Goal: Task Accomplishment & Management: Complete application form

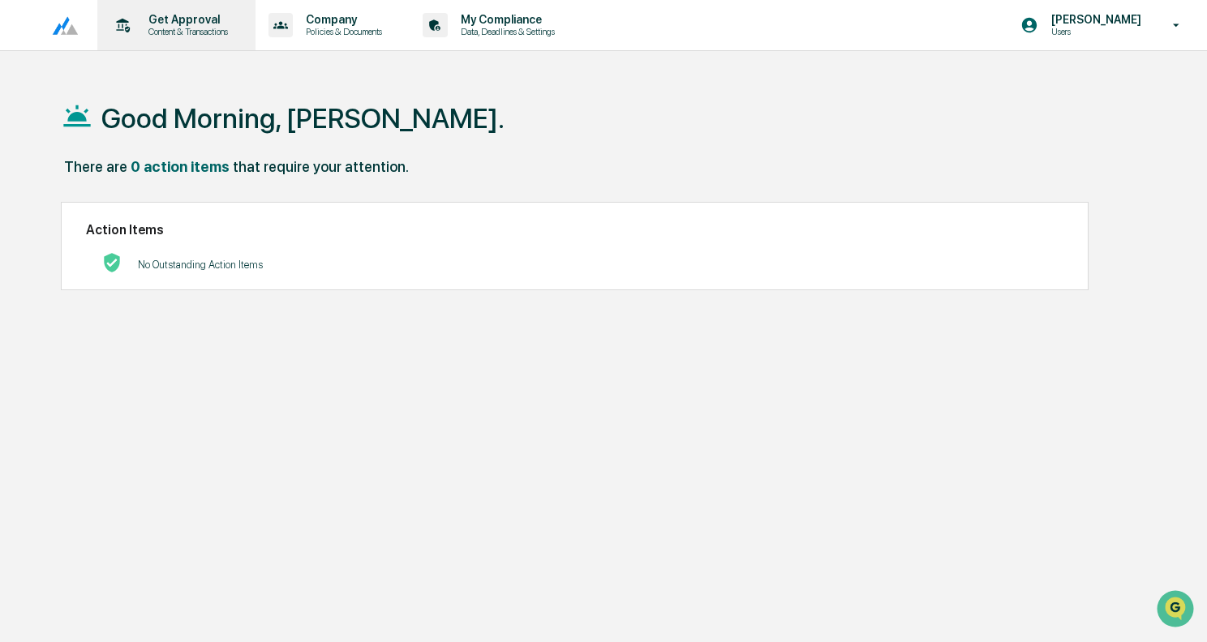
click at [166, 11] on div "Get Approval Content & Transactions" at bounding box center [175, 25] width 142 height 50
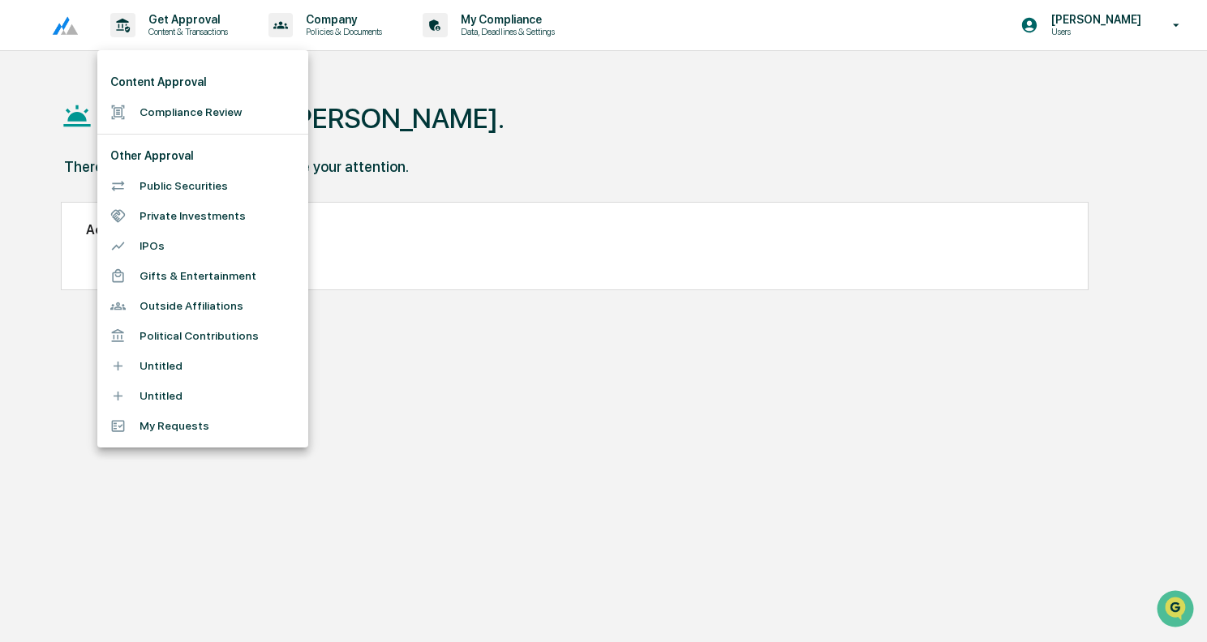
click at [178, 108] on li "Compliance Review" at bounding box center [202, 112] width 211 height 30
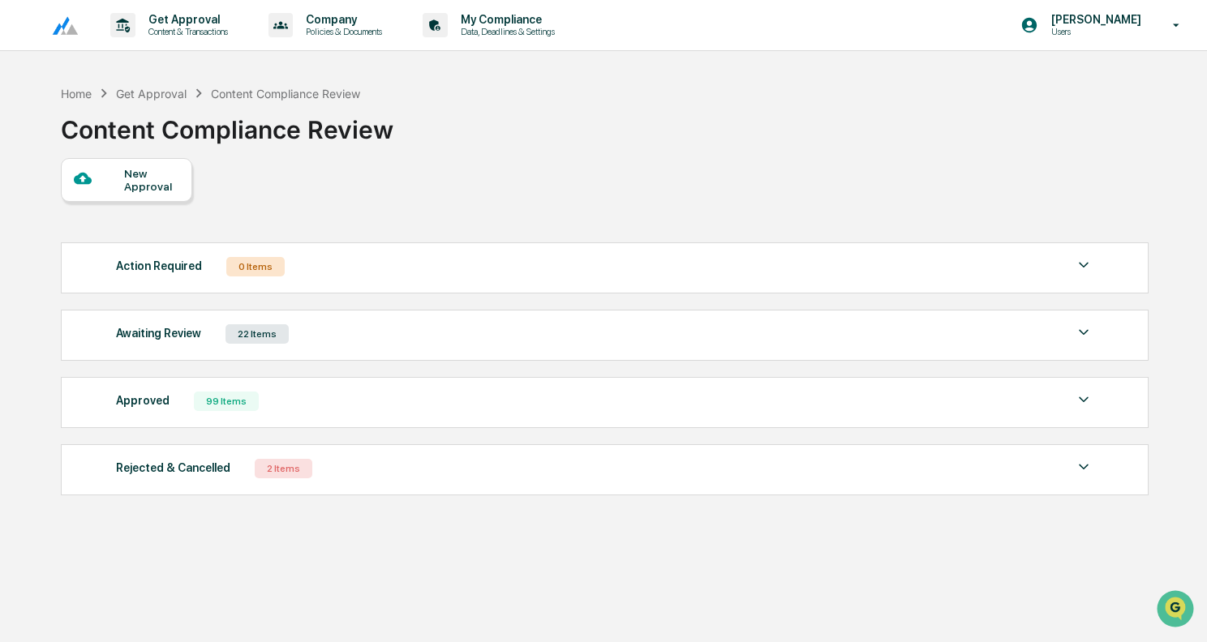
click at [152, 167] on div "New Approval" at bounding box center [151, 180] width 54 height 26
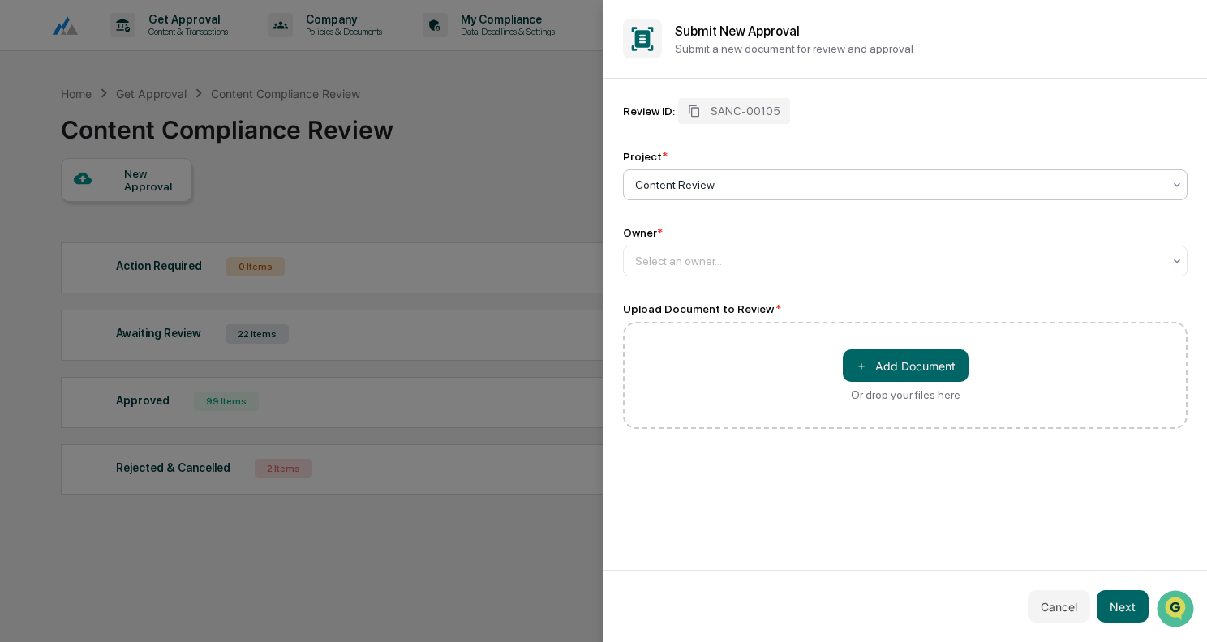
click at [722, 244] on div "Owner * Select an owner..." at bounding box center [905, 251] width 565 height 50
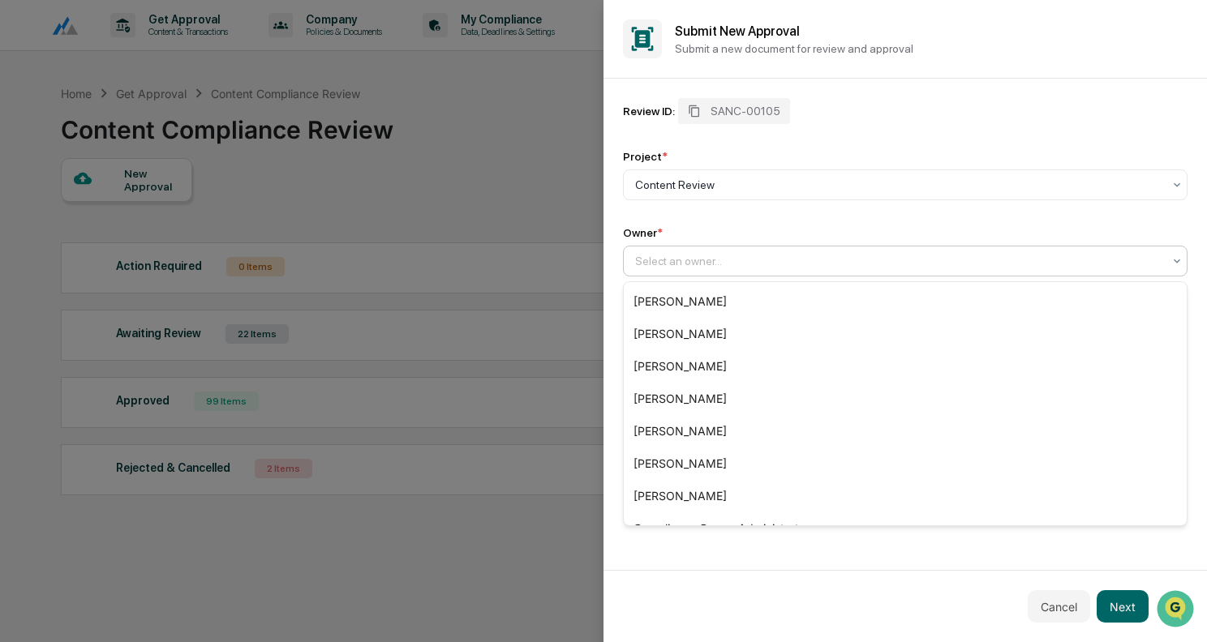
click at [722, 255] on div at bounding box center [898, 261] width 527 height 16
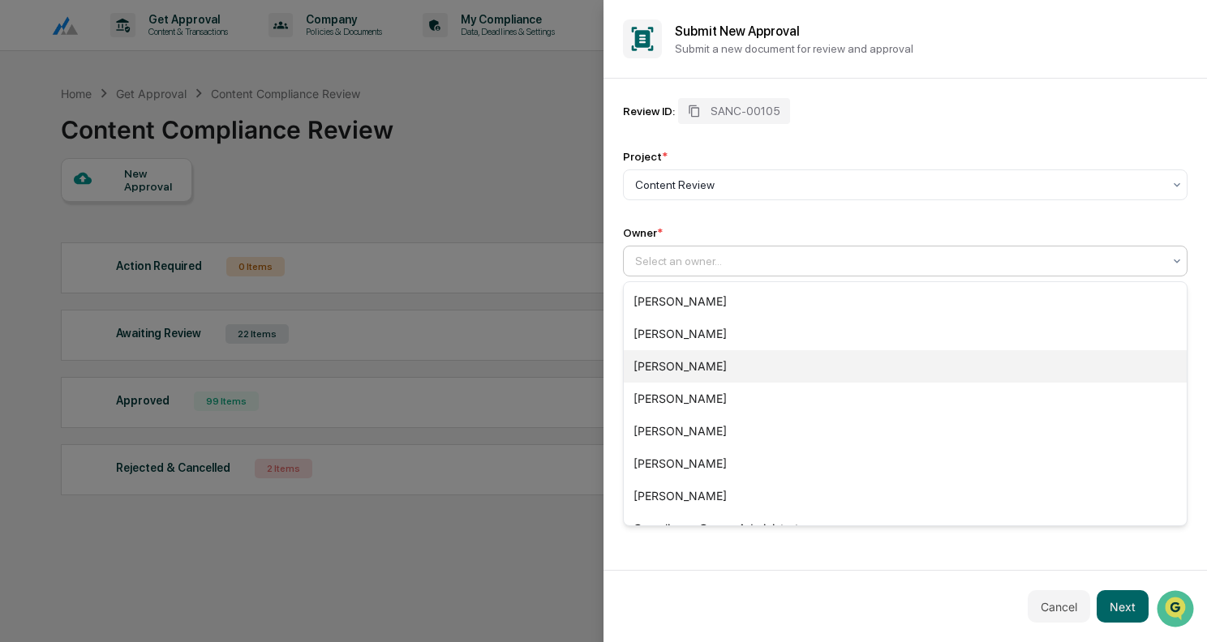
click at [697, 364] on div "[PERSON_NAME]" at bounding box center [905, 366] width 563 height 32
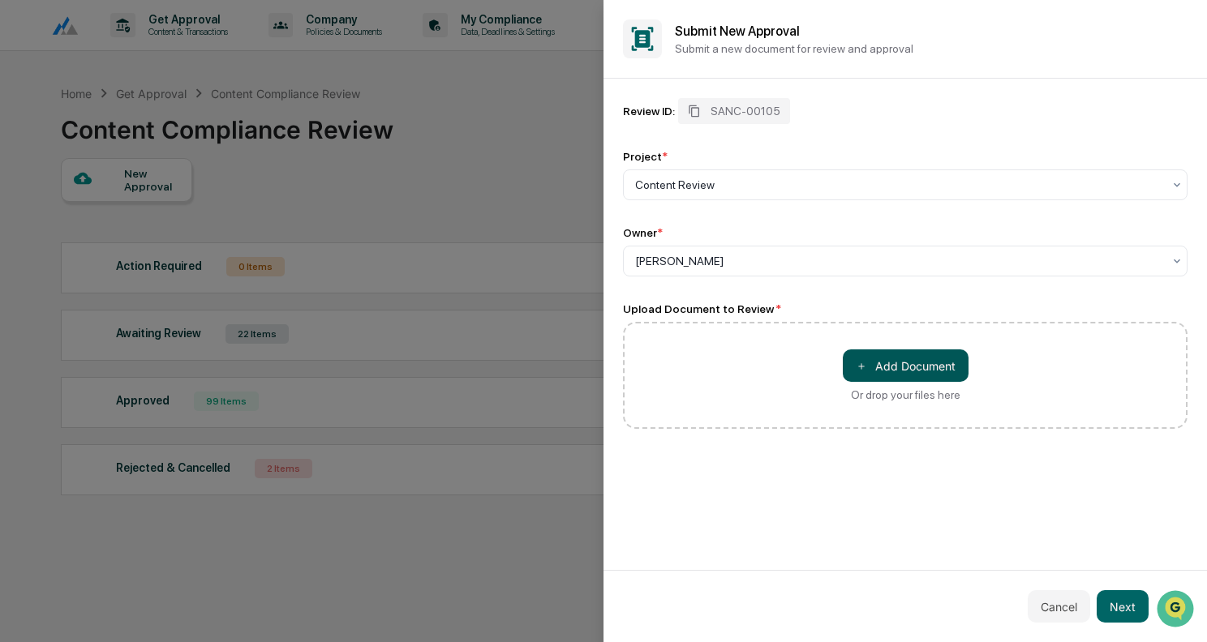
click at [905, 371] on button "＋ Add Document" at bounding box center [906, 366] width 126 height 32
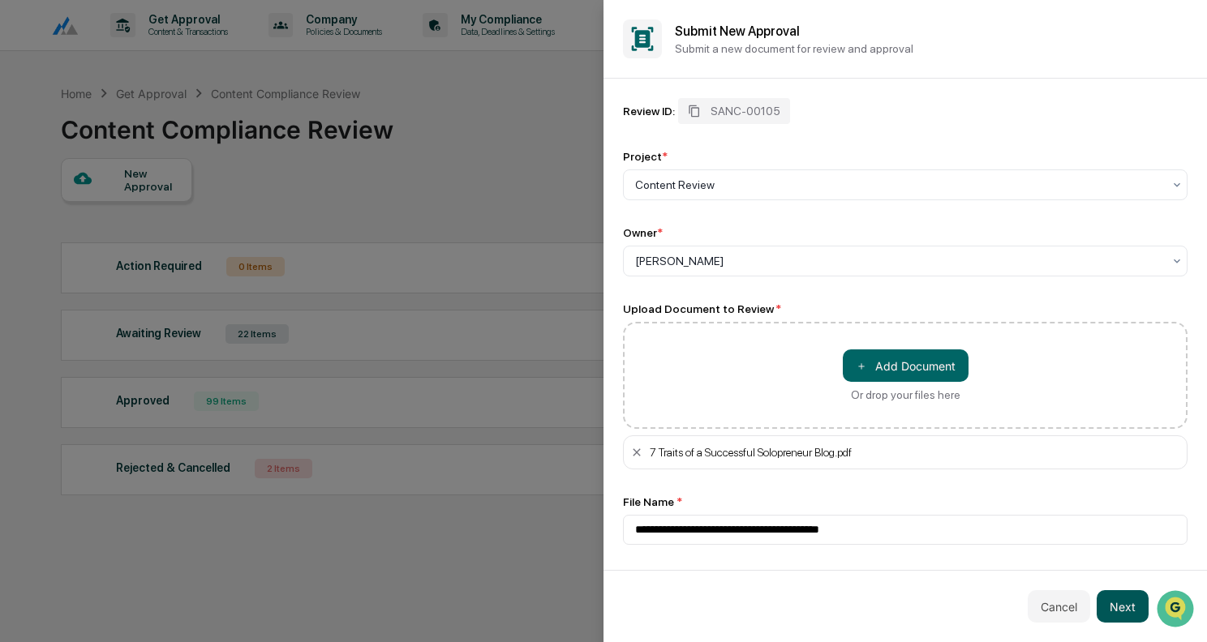
click at [1108, 599] on button "Next" at bounding box center [1123, 607] width 52 height 32
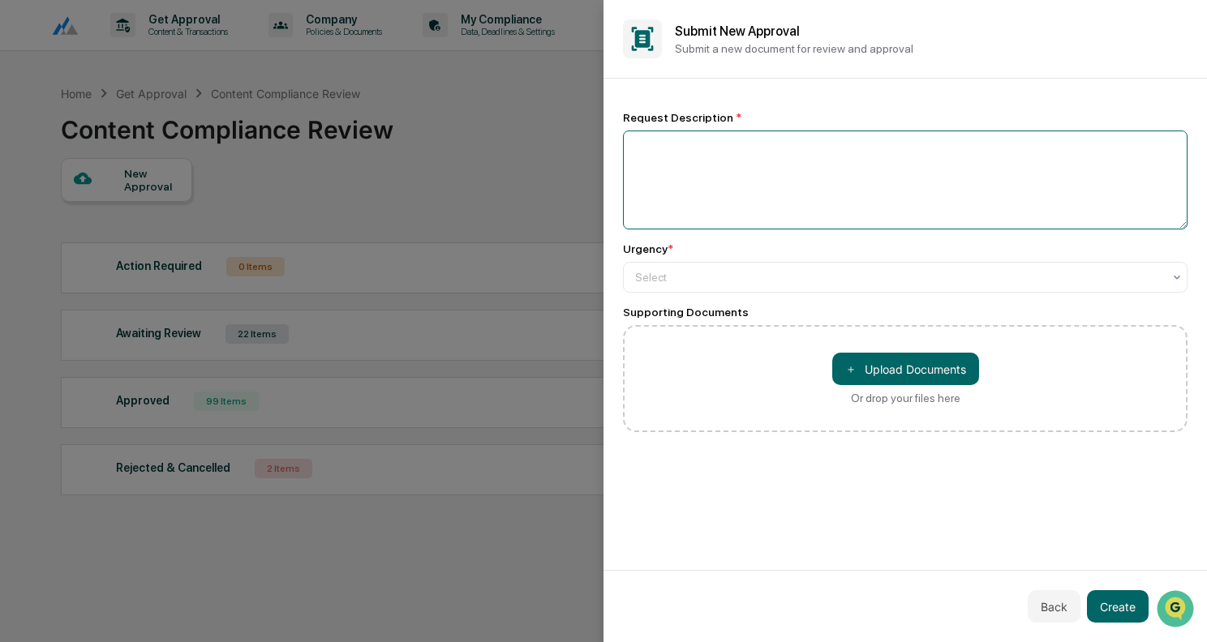
click at [870, 170] on textarea at bounding box center [905, 180] width 565 height 99
type textarea "**********"
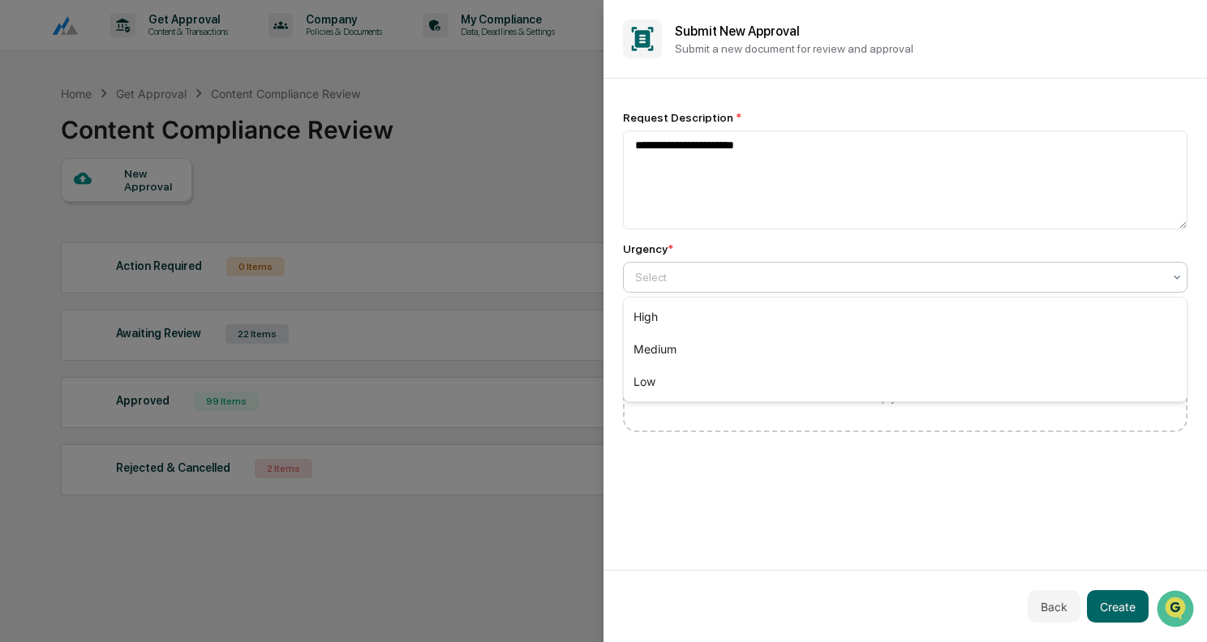
click at [853, 265] on div "Select" at bounding box center [905, 277] width 565 height 31
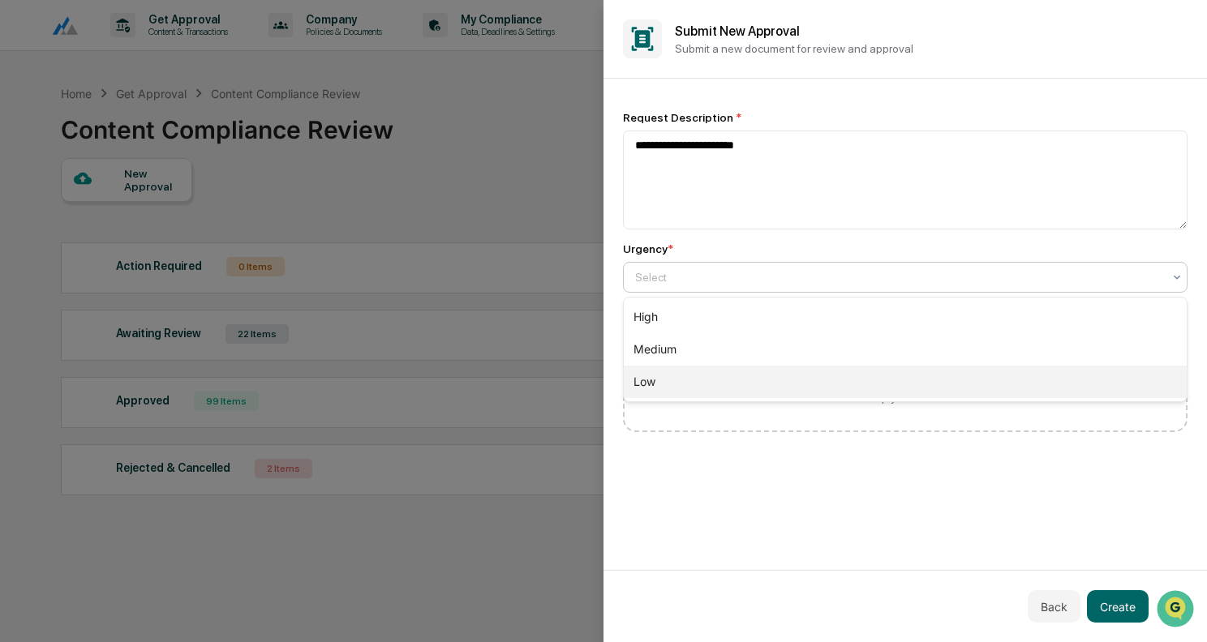
click at [748, 382] on div "Low" at bounding box center [905, 382] width 563 height 32
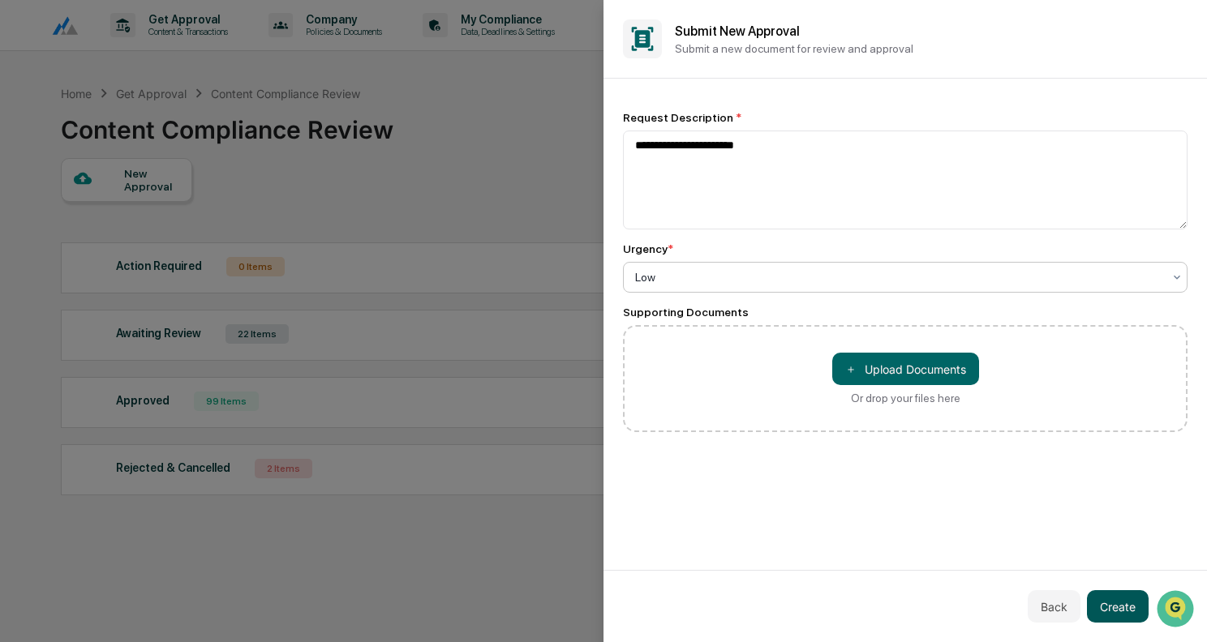
click at [1115, 612] on button "Create" at bounding box center [1118, 607] width 62 height 32
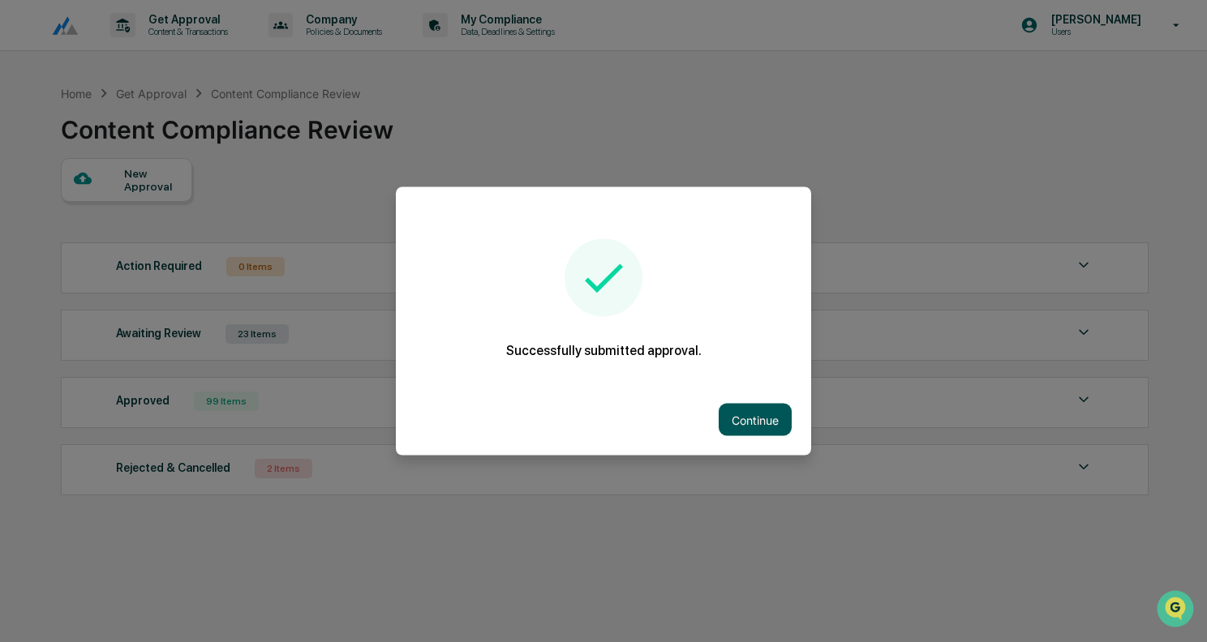
click at [756, 423] on button "Continue" at bounding box center [755, 420] width 73 height 32
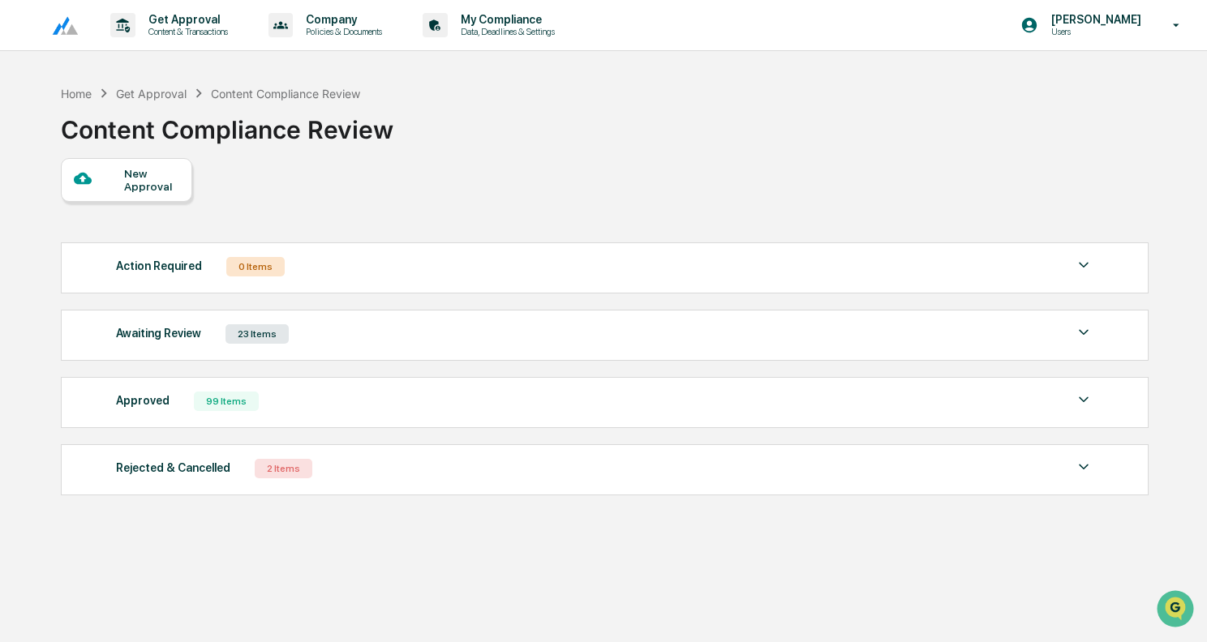
click at [468, 322] on div "Awaiting Review 23 Items File Name Review Id Created Date Requested By Complian…" at bounding box center [605, 335] width 1088 height 51
click at [468, 340] on div "Awaiting Review 23 Items" at bounding box center [604, 334] width 977 height 23
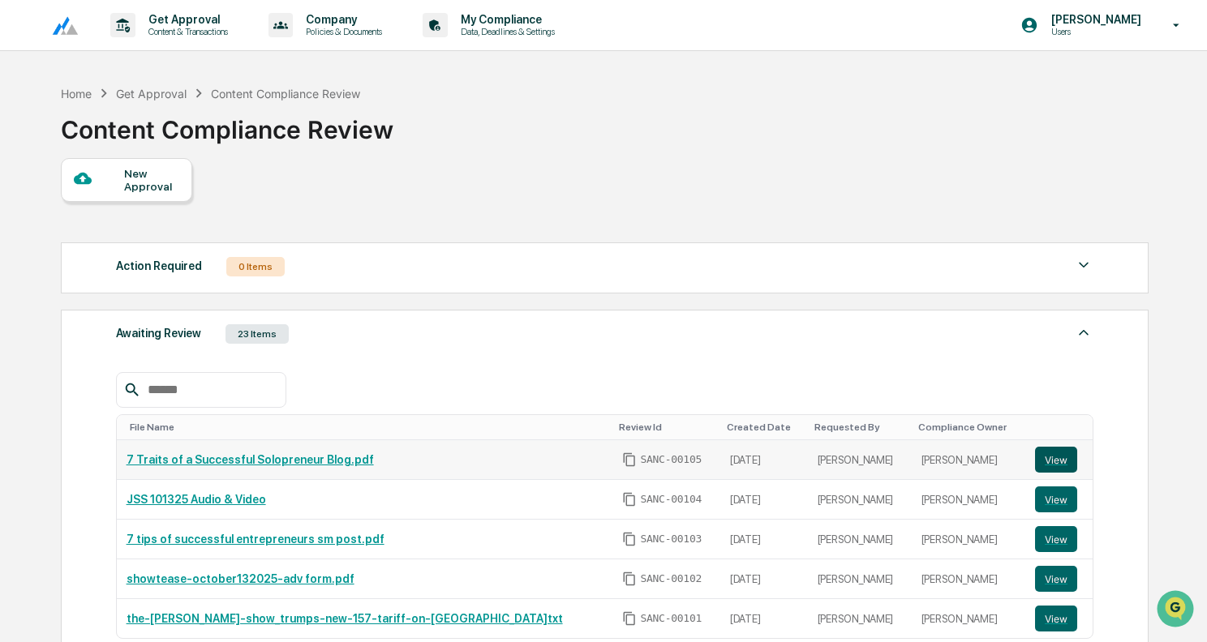
click at [1044, 456] on button "View" at bounding box center [1056, 460] width 42 height 26
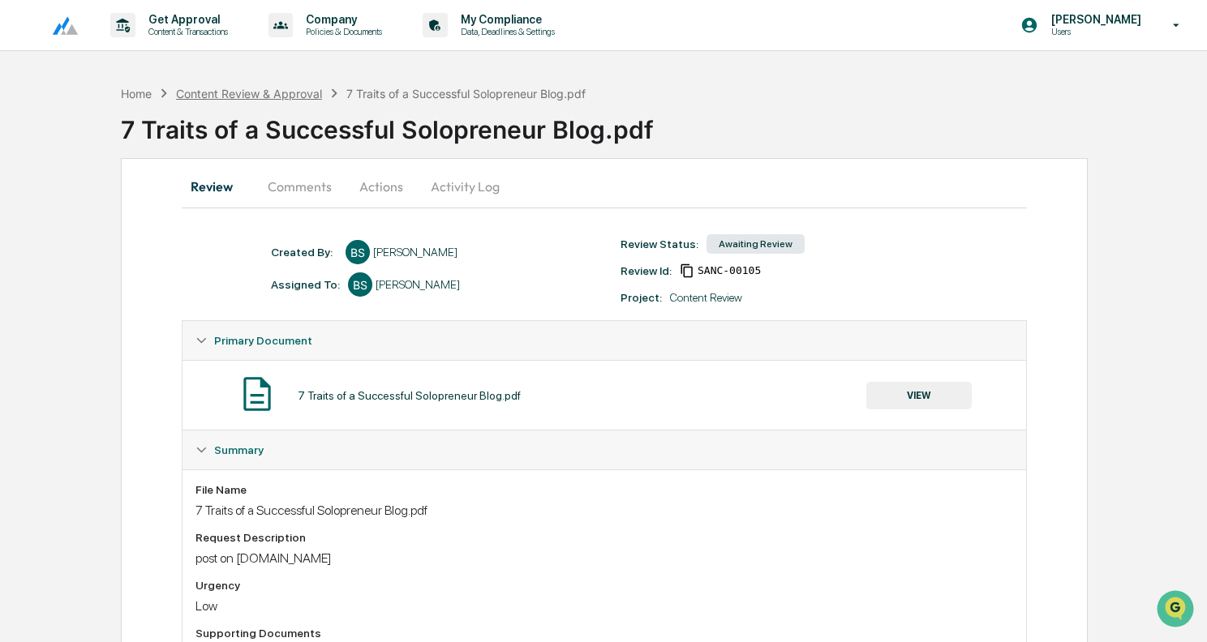
click at [313, 89] on div "Content Review & Approval" at bounding box center [249, 94] width 146 height 14
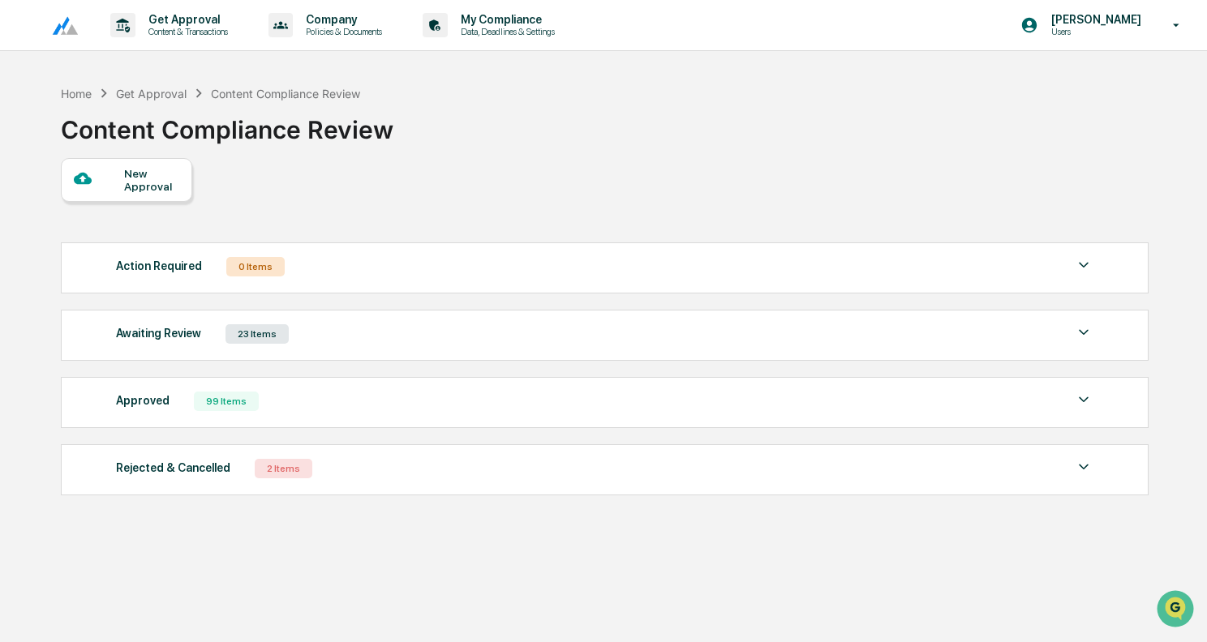
click at [138, 181] on div "New Approval" at bounding box center [151, 180] width 54 height 26
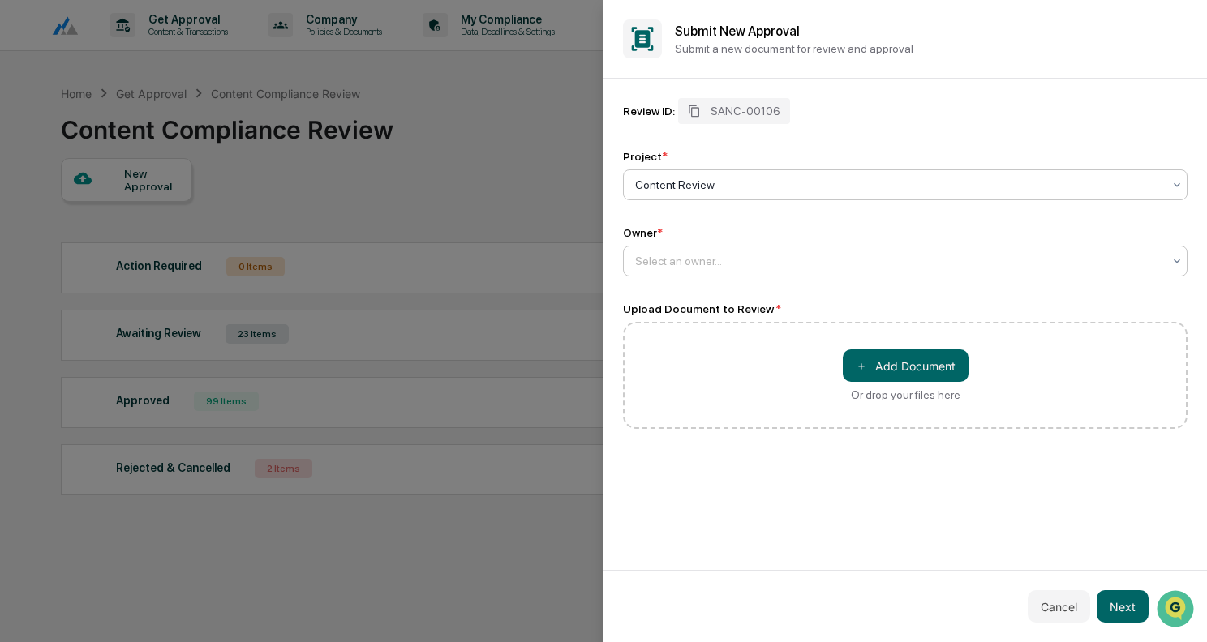
click at [747, 272] on div "Select an owner..." at bounding box center [898, 261] width 543 height 23
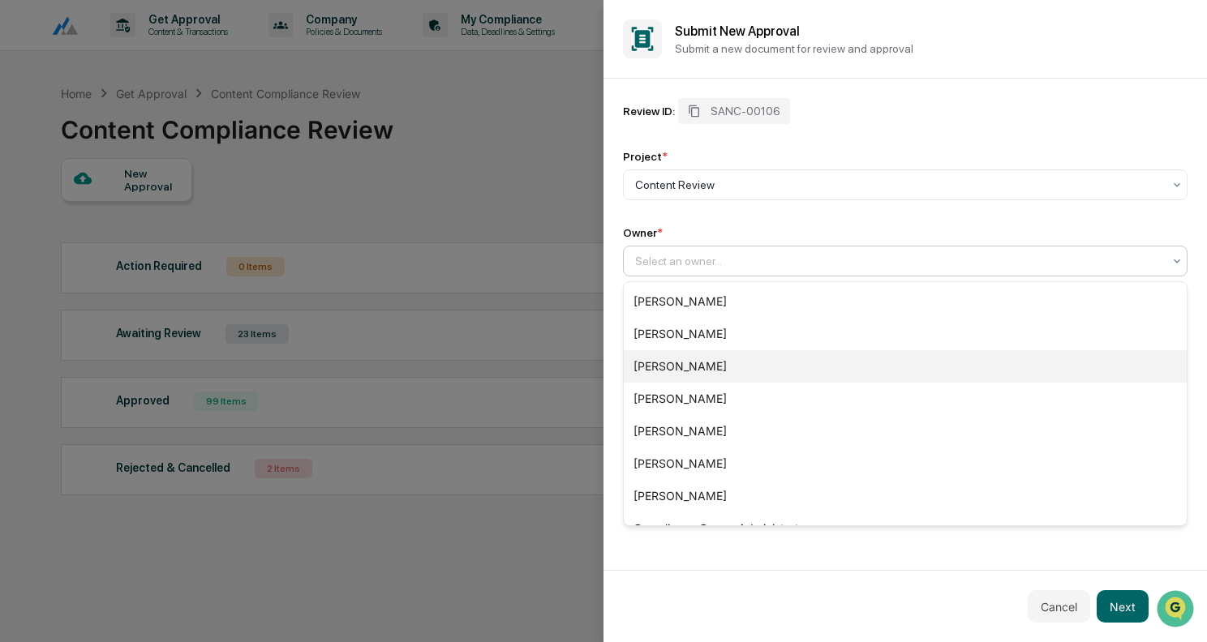
click at [728, 366] on div "[PERSON_NAME]" at bounding box center [905, 366] width 563 height 32
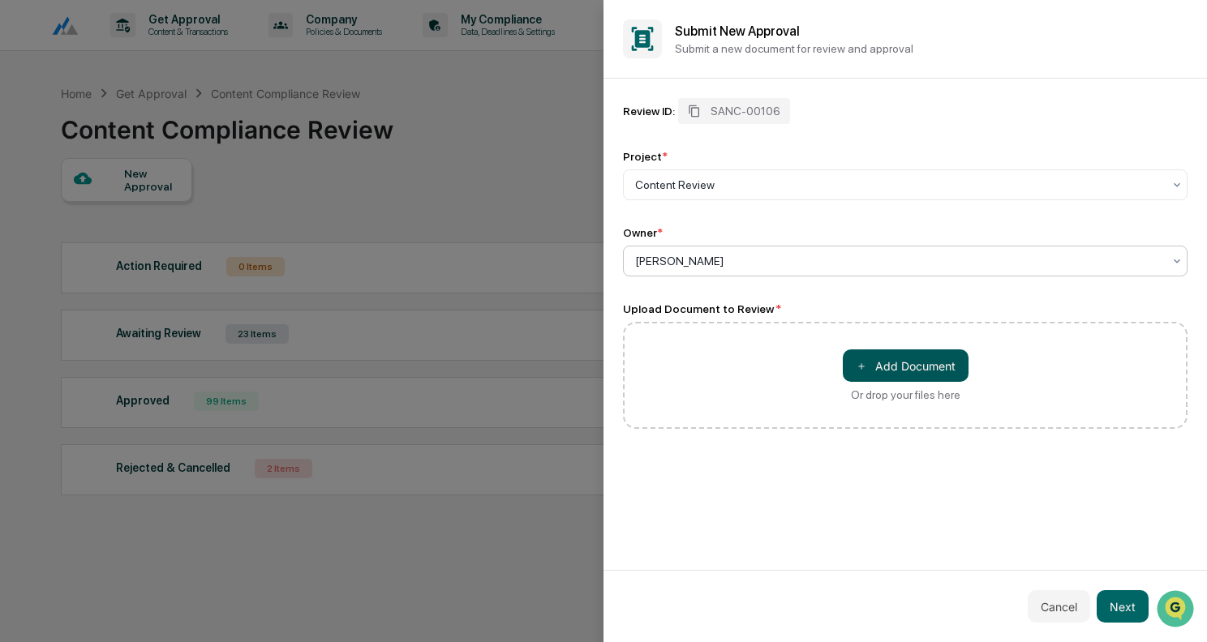
click at [924, 364] on button "＋ Add Document" at bounding box center [906, 366] width 126 height 32
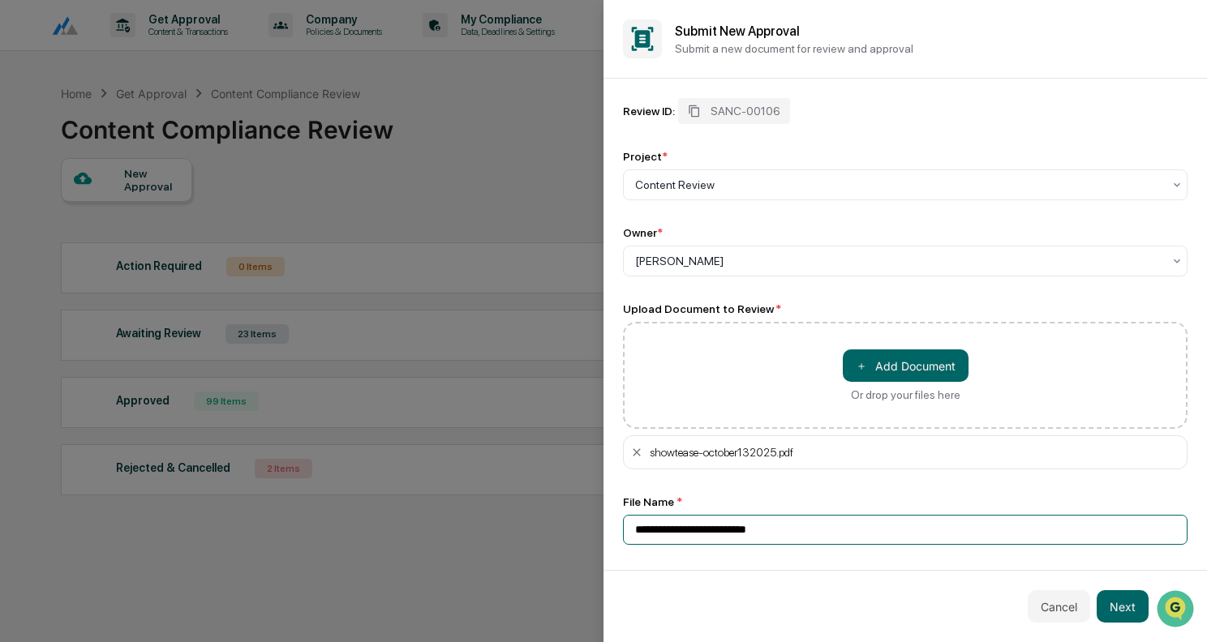
click at [725, 533] on input "**********" at bounding box center [905, 530] width 565 height 30
type input "*****"
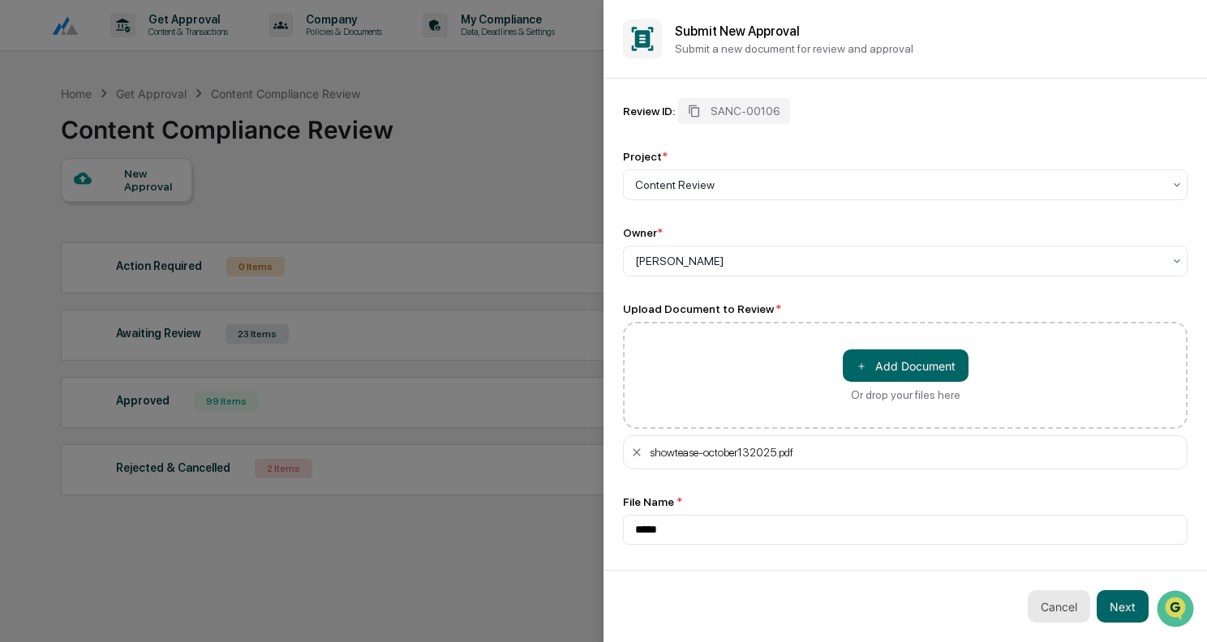
click at [1063, 608] on button "Cancel" at bounding box center [1059, 607] width 62 height 32
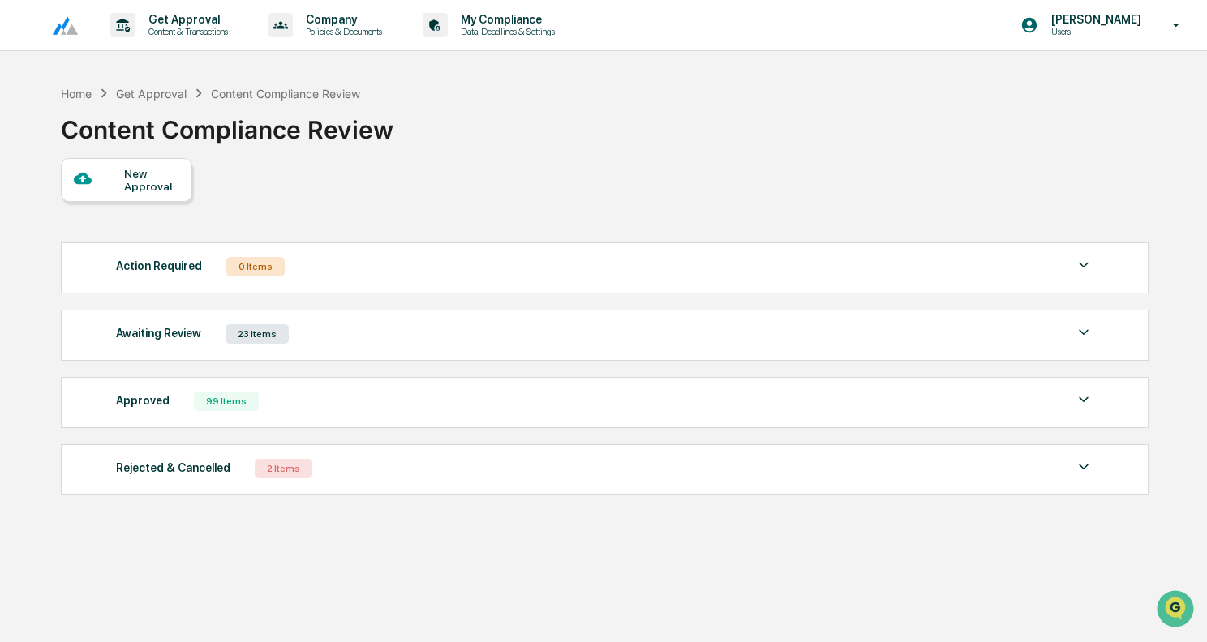
click at [110, 175] on div at bounding box center [99, 180] width 51 height 20
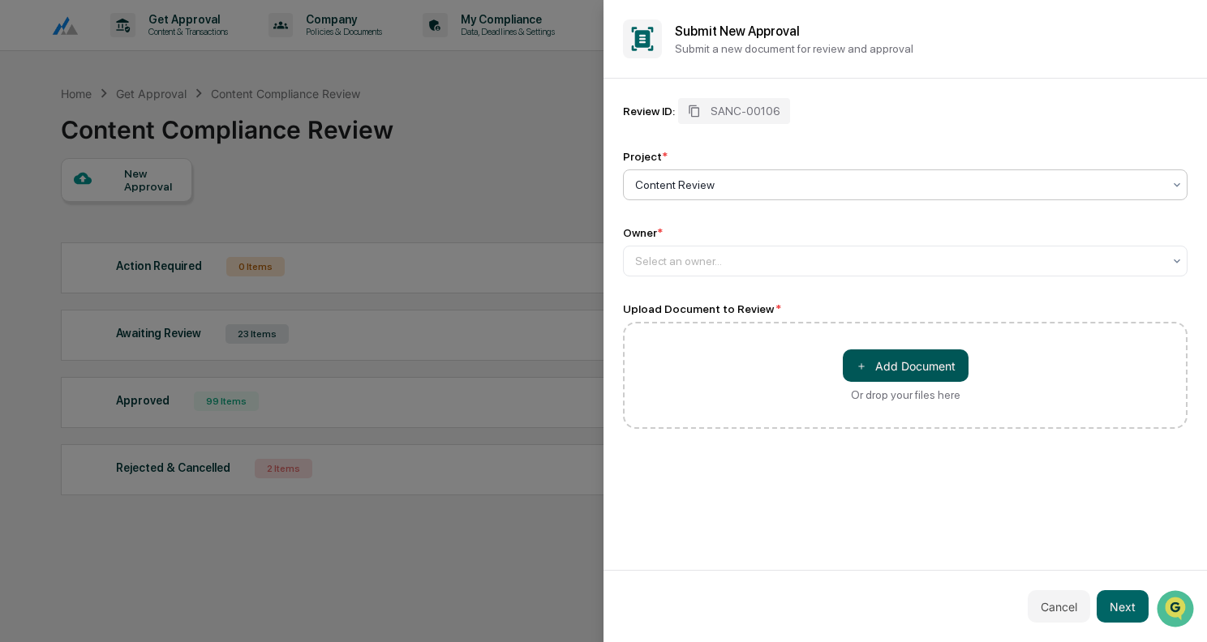
click at [930, 372] on button "＋ Add Document" at bounding box center [906, 366] width 126 height 32
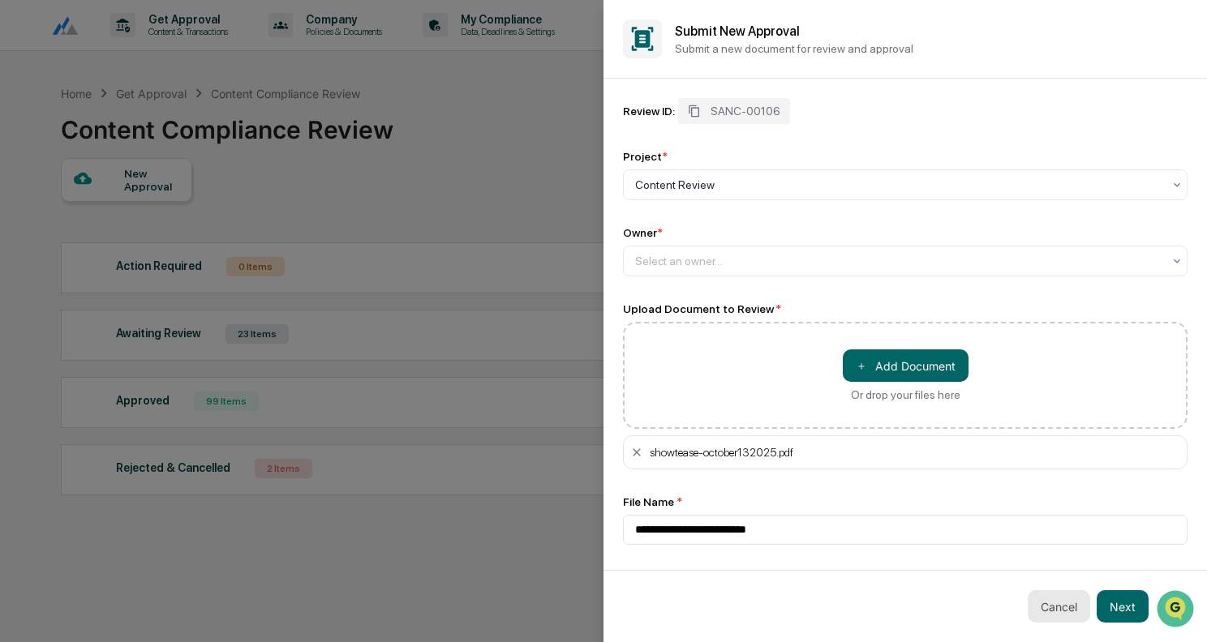
click at [1058, 611] on button "Cancel" at bounding box center [1059, 607] width 62 height 32
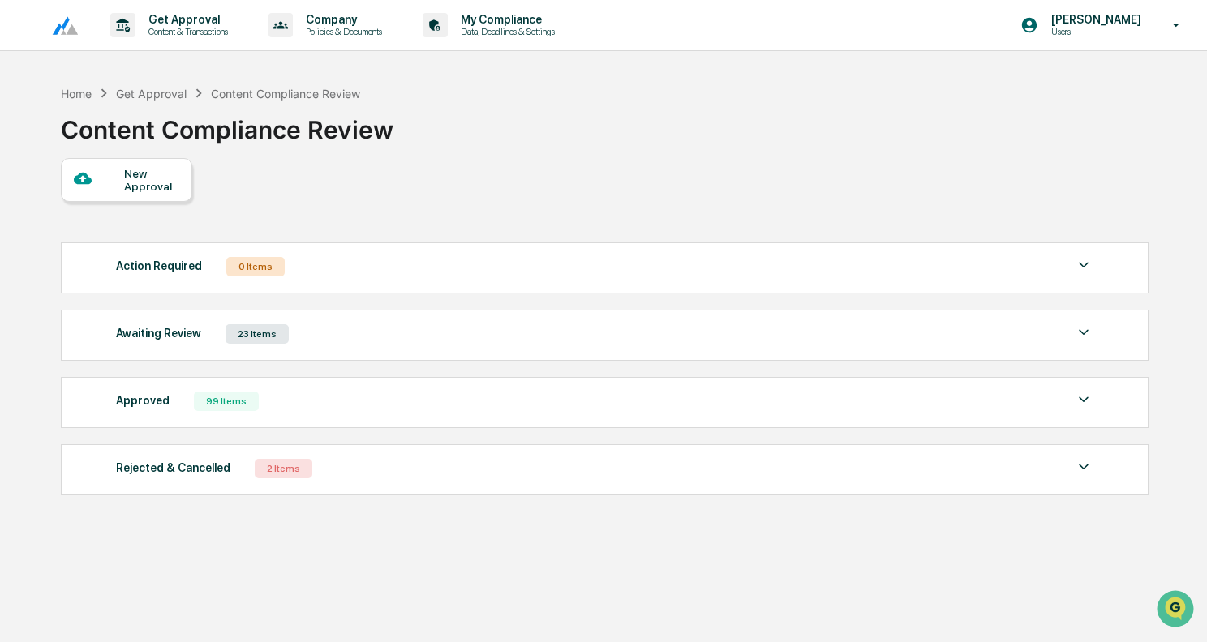
click at [326, 329] on div "Awaiting Review 23 Items" at bounding box center [604, 334] width 977 height 23
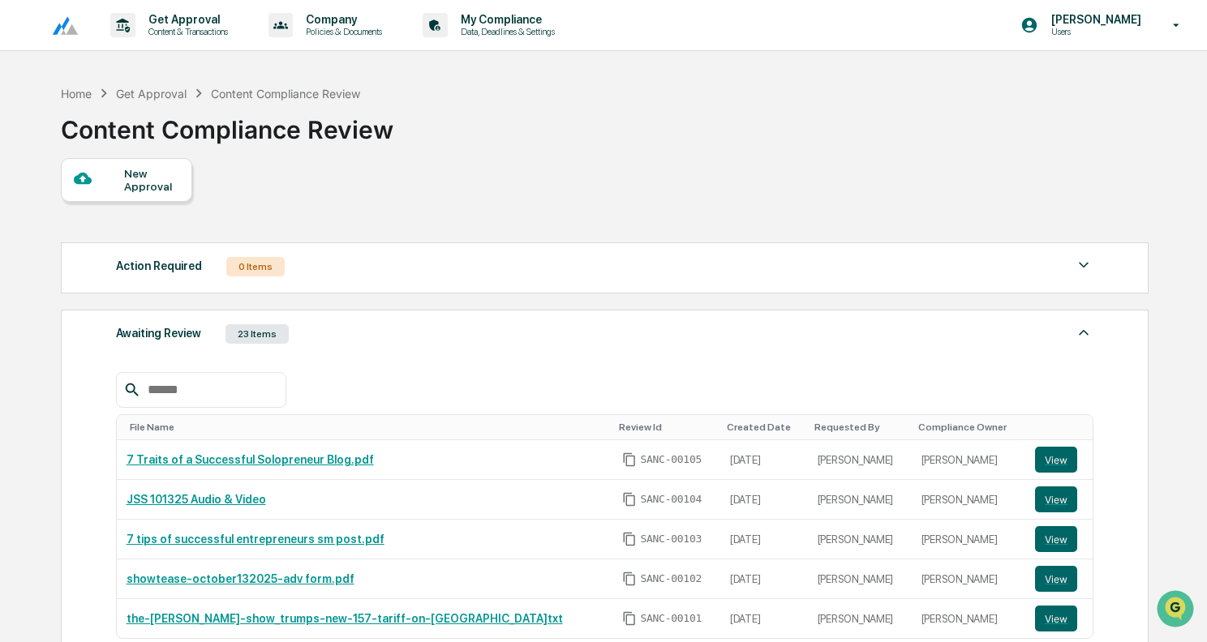
click at [155, 193] on div "New Approval" at bounding box center [151, 180] width 54 height 26
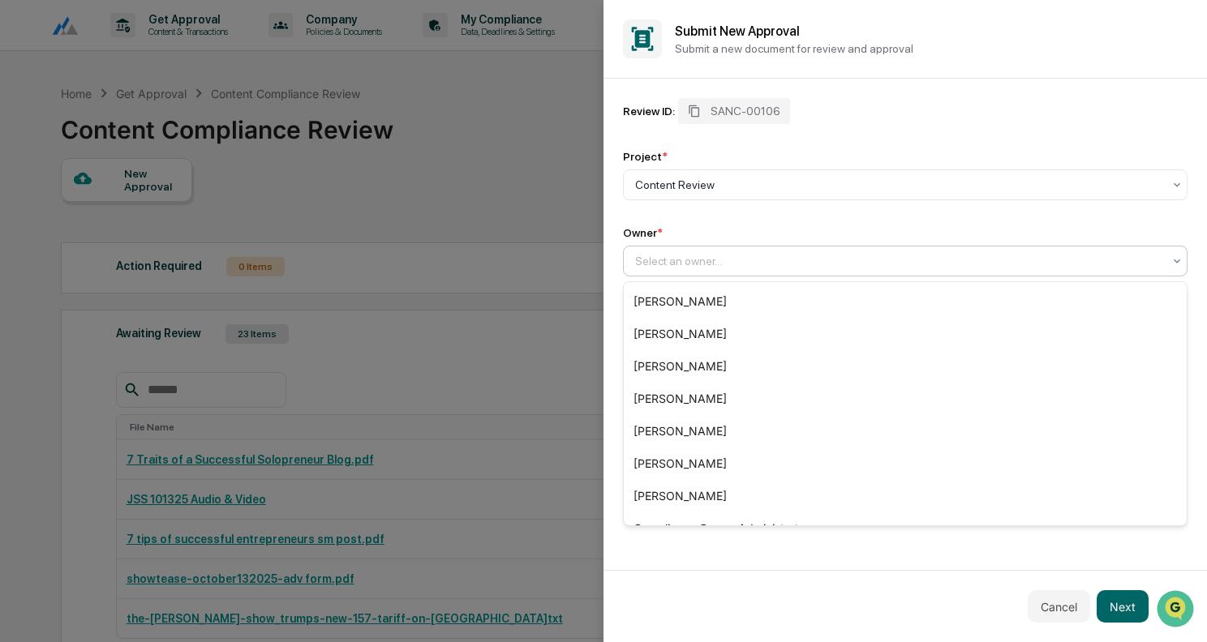
click at [717, 264] on div at bounding box center [898, 261] width 527 height 16
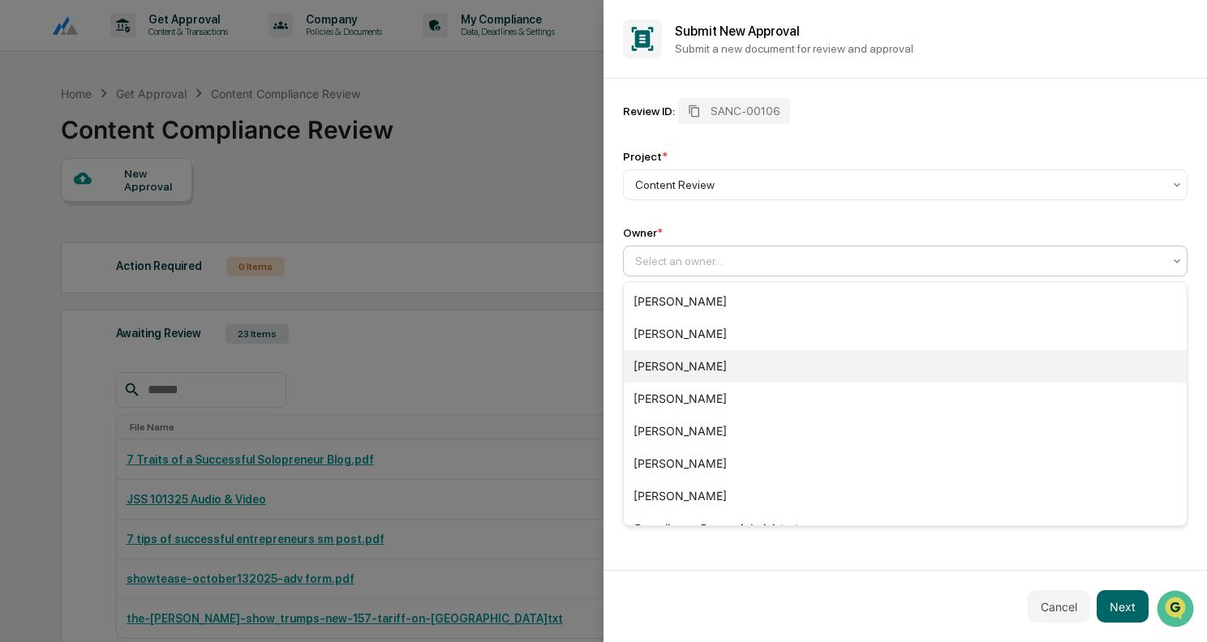
click at [706, 363] on div "[PERSON_NAME]" at bounding box center [905, 366] width 563 height 32
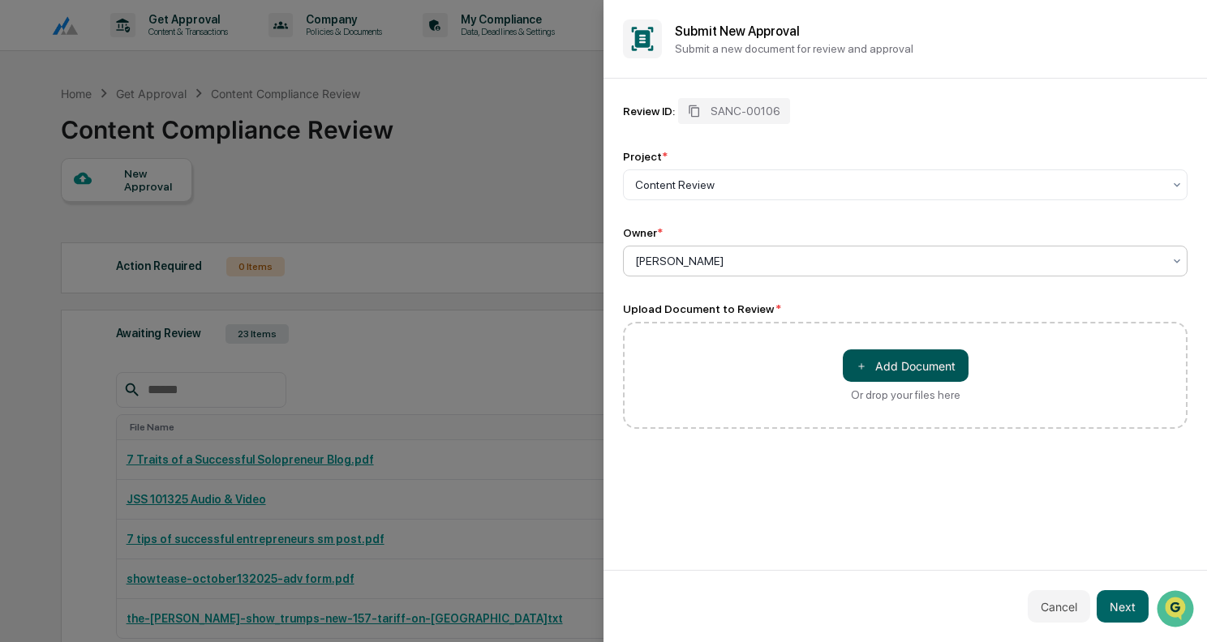
click at [938, 367] on button "＋ Add Document" at bounding box center [906, 366] width 126 height 32
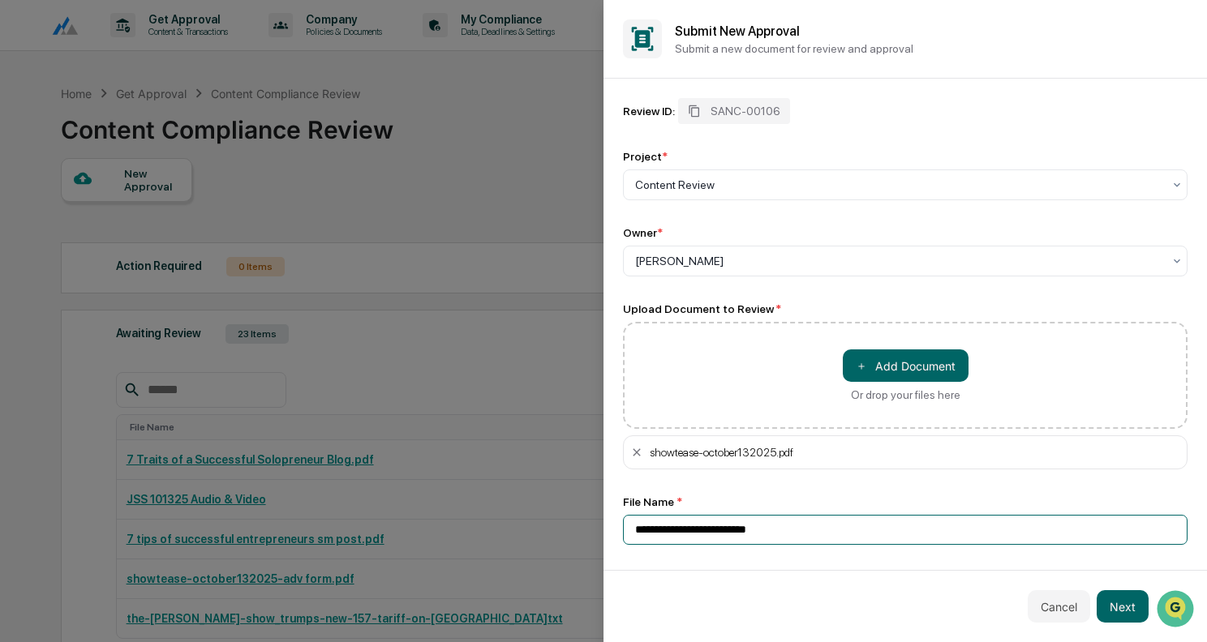
click at [791, 532] on input "**********" at bounding box center [905, 530] width 565 height 30
type input "**********"
click at [1137, 605] on button "Next" at bounding box center [1123, 607] width 52 height 32
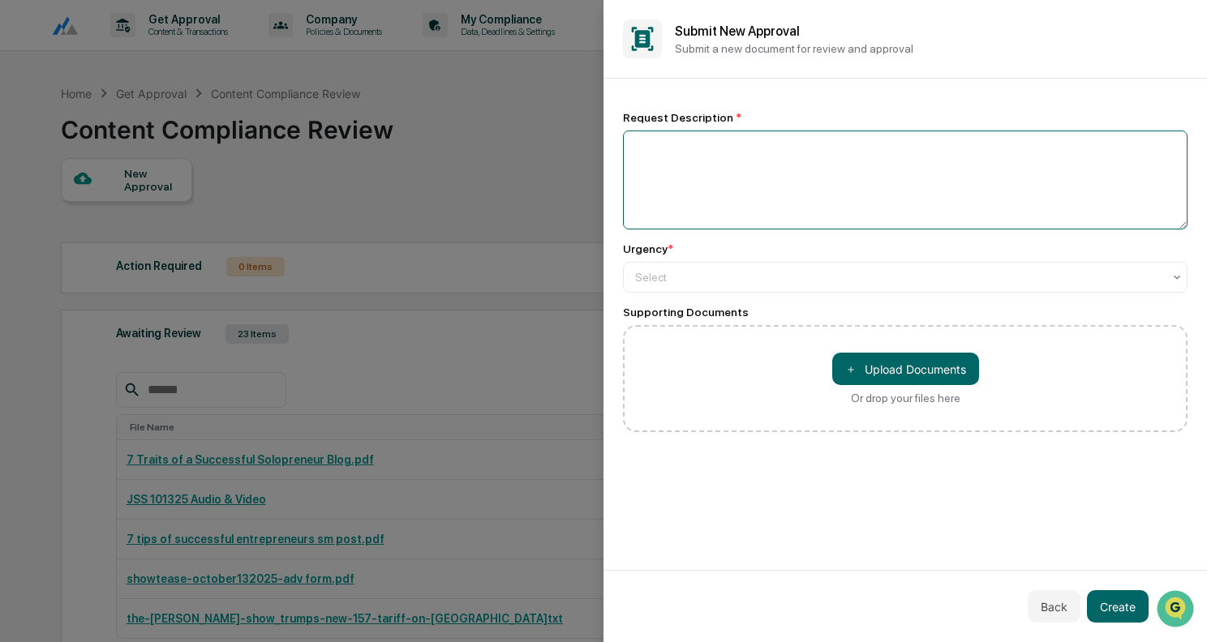
click at [861, 225] on textarea at bounding box center [905, 180] width 565 height 99
type textarea "**********"
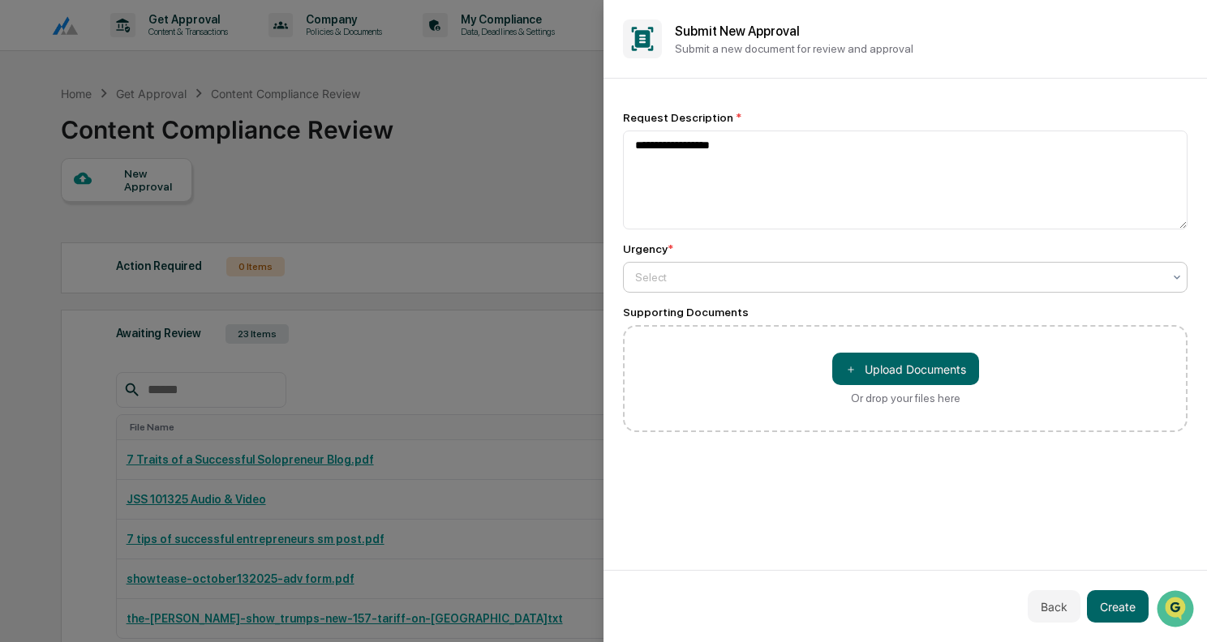
click at [848, 289] on div "Select" at bounding box center [898, 277] width 543 height 23
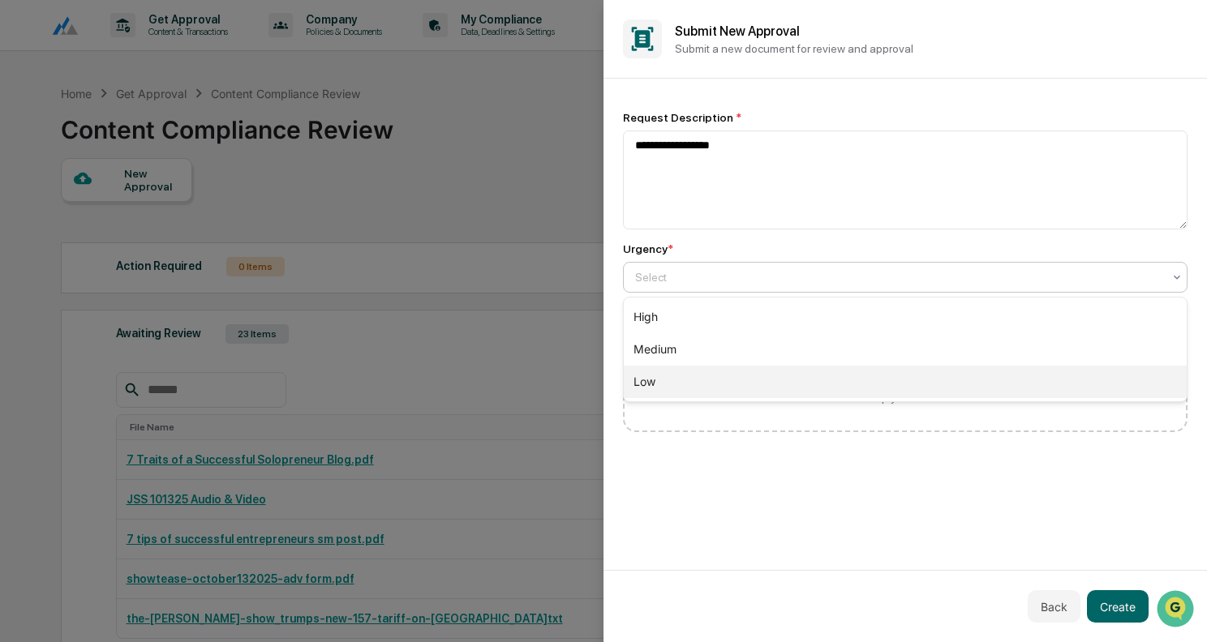
click at [750, 387] on div "Low" at bounding box center [905, 382] width 563 height 32
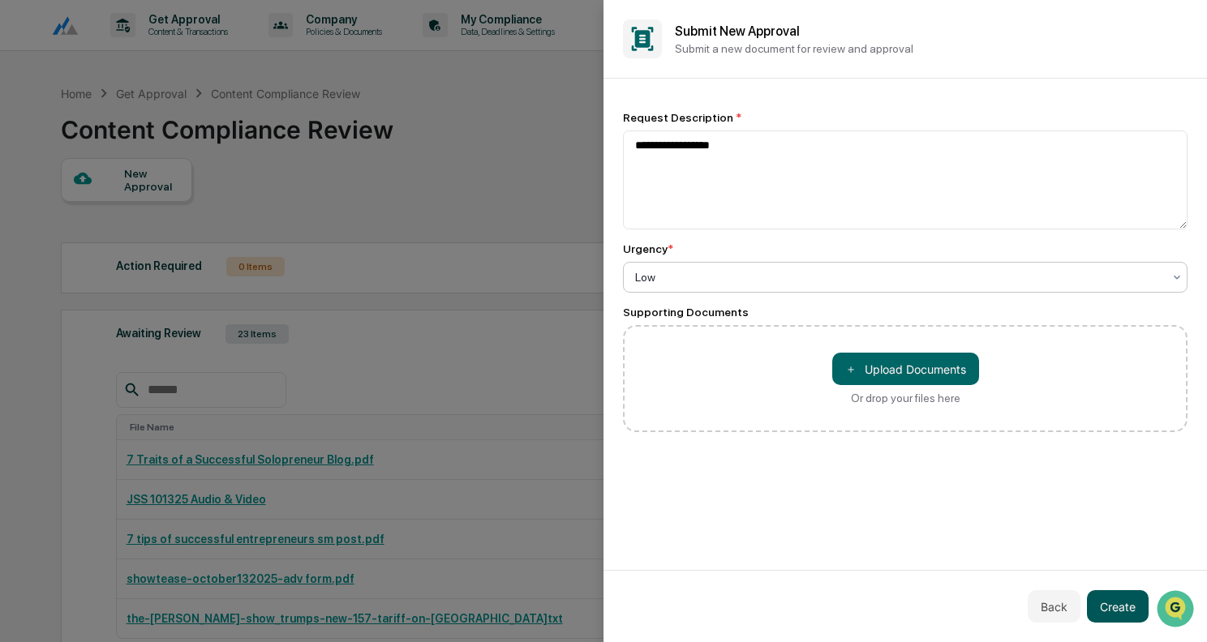
click at [1119, 605] on button "Create" at bounding box center [1118, 607] width 62 height 32
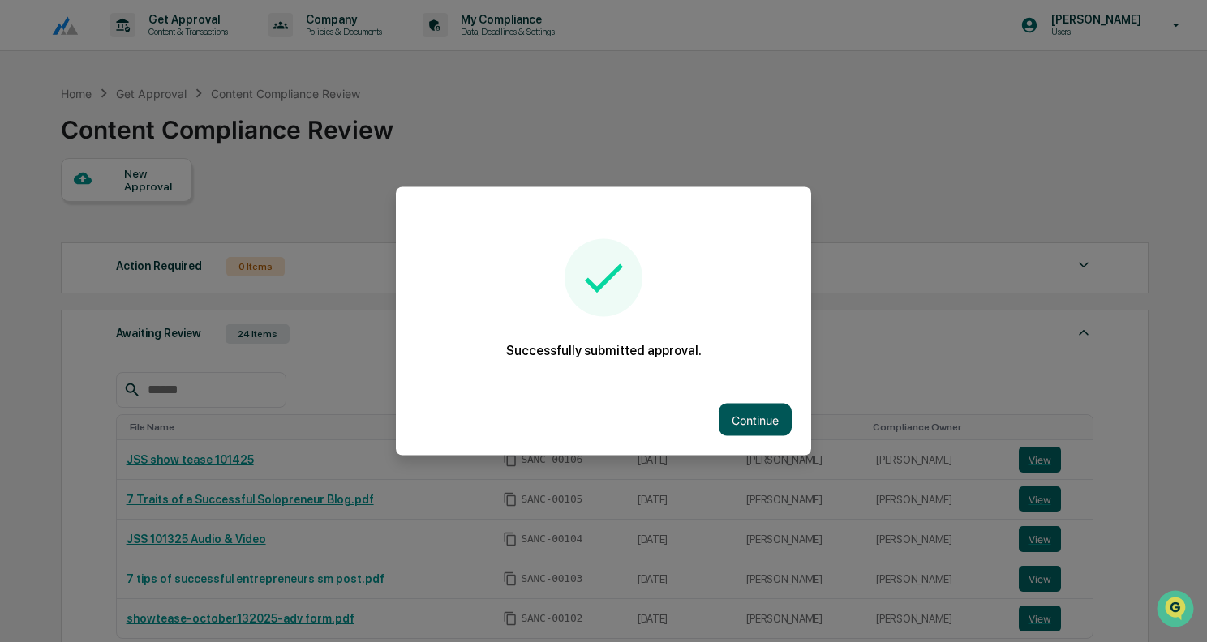
click at [762, 406] on button "Continue" at bounding box center [755, 420] width 73 height 32
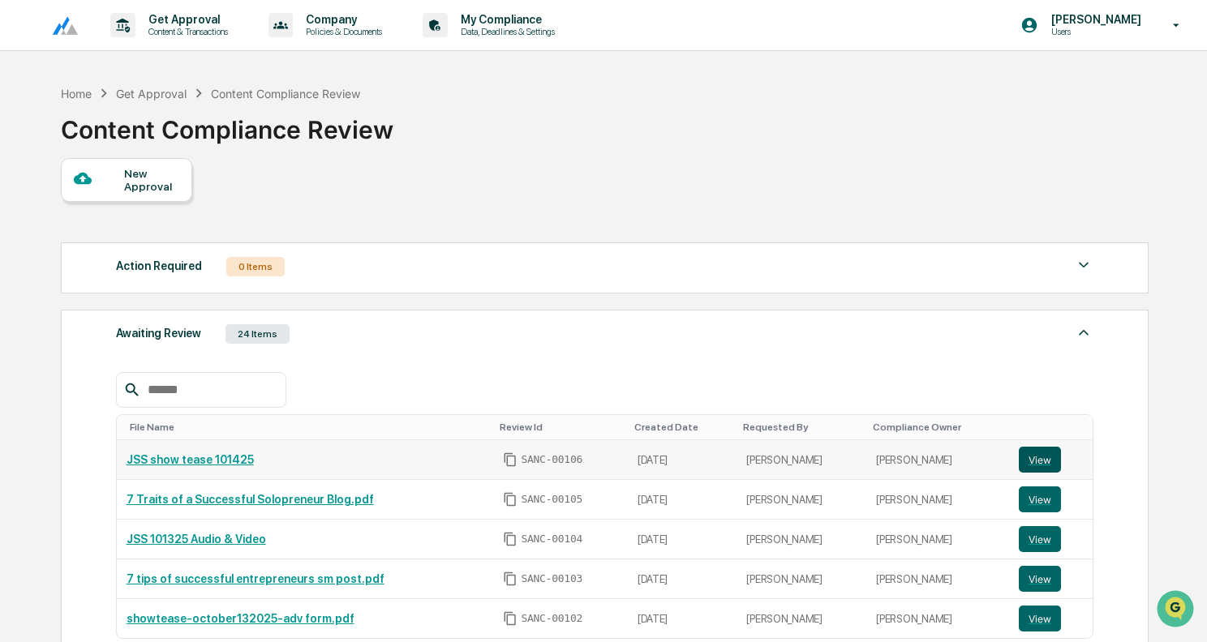
click at [1039, 459] on button "View" at bounding box center [1040, 460] width 42 height 26
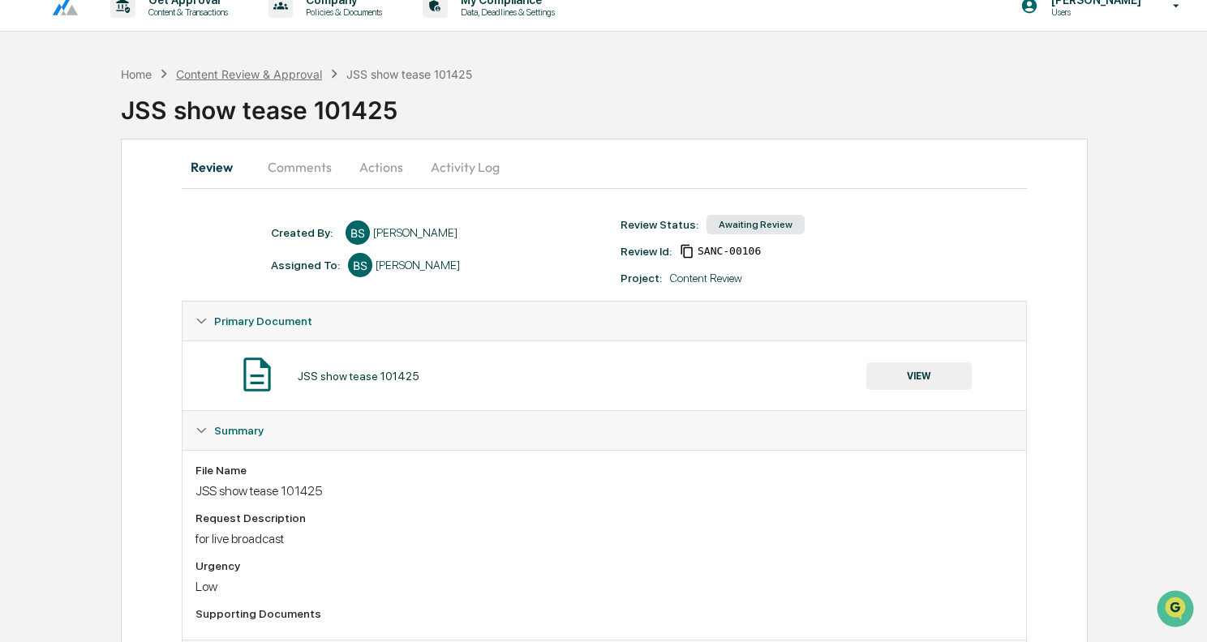
click at [243, 71] on div "Content Review & Approval" at bounding box center [249, 74] width 146 height 14
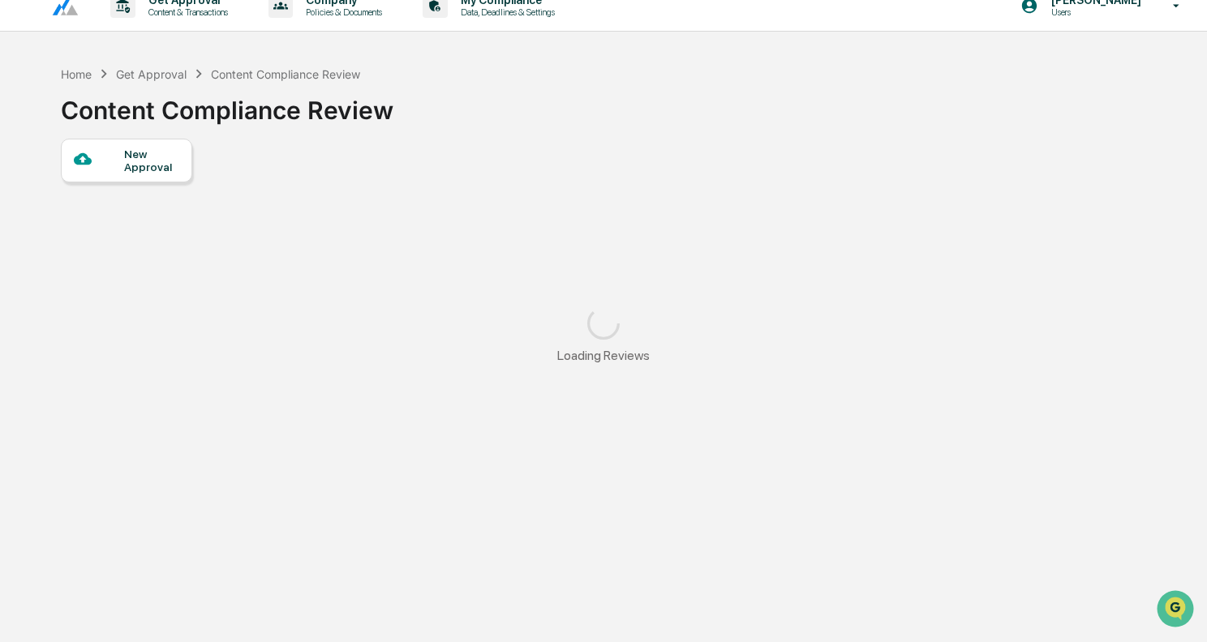
click at [149, 152] on div "New Approval" at bounding box center [151, 161] width 54 height 26
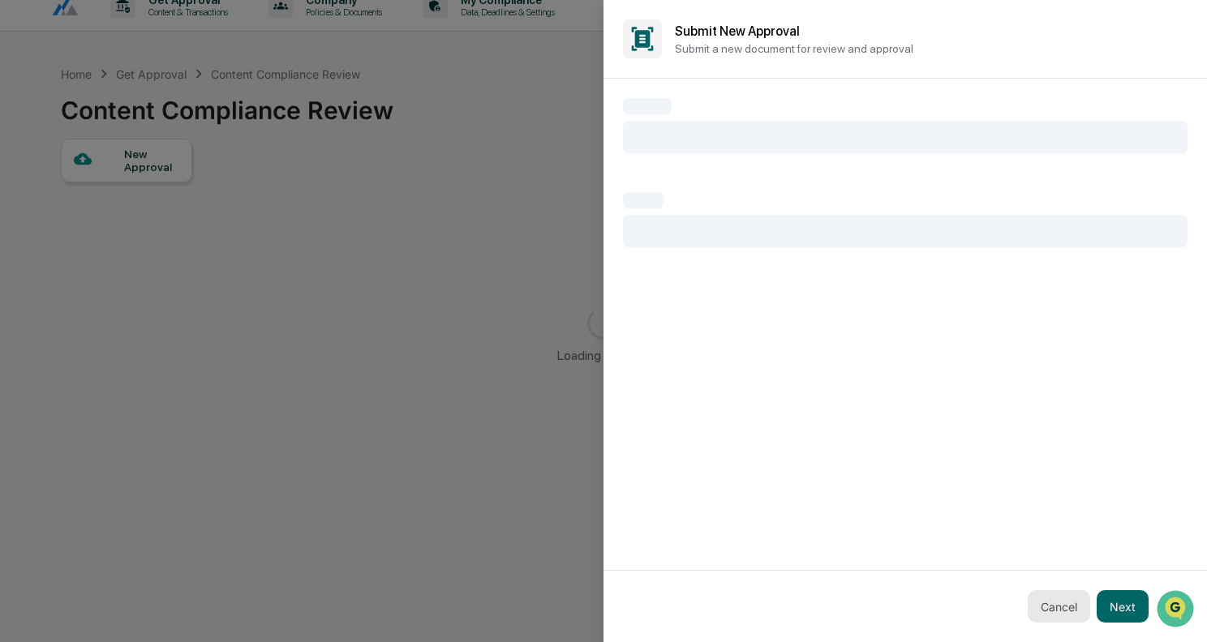
click at [1054, 604] on button "Cancel" at bounding box center [1059, 607] width 62 height 32
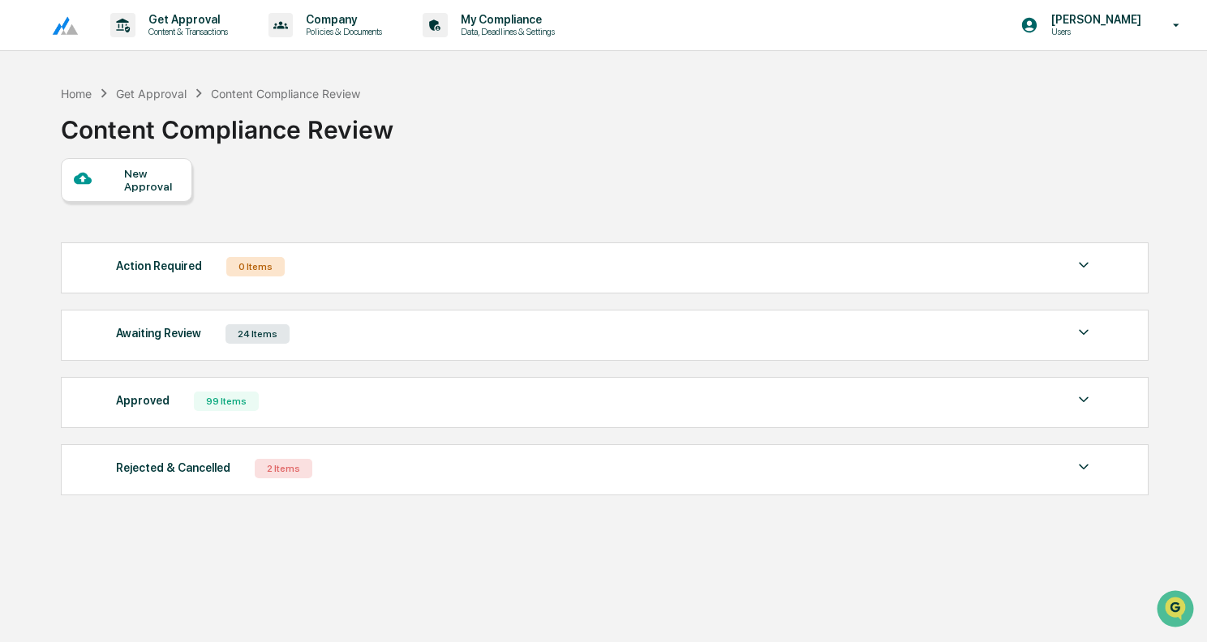
click at [147, 199] on div "New Approval" at bounding box center [126, 180] width 131 height 44
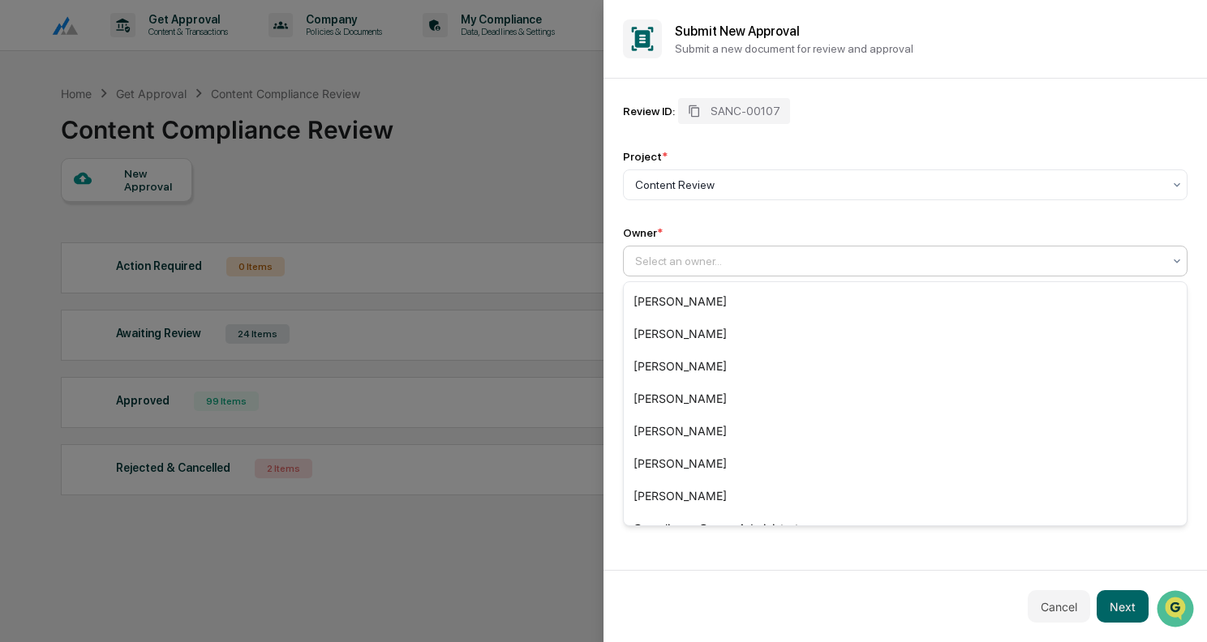
click at [700, 248] on div "Select an owner..." at bounding box center [905, 261] width 565 height 31
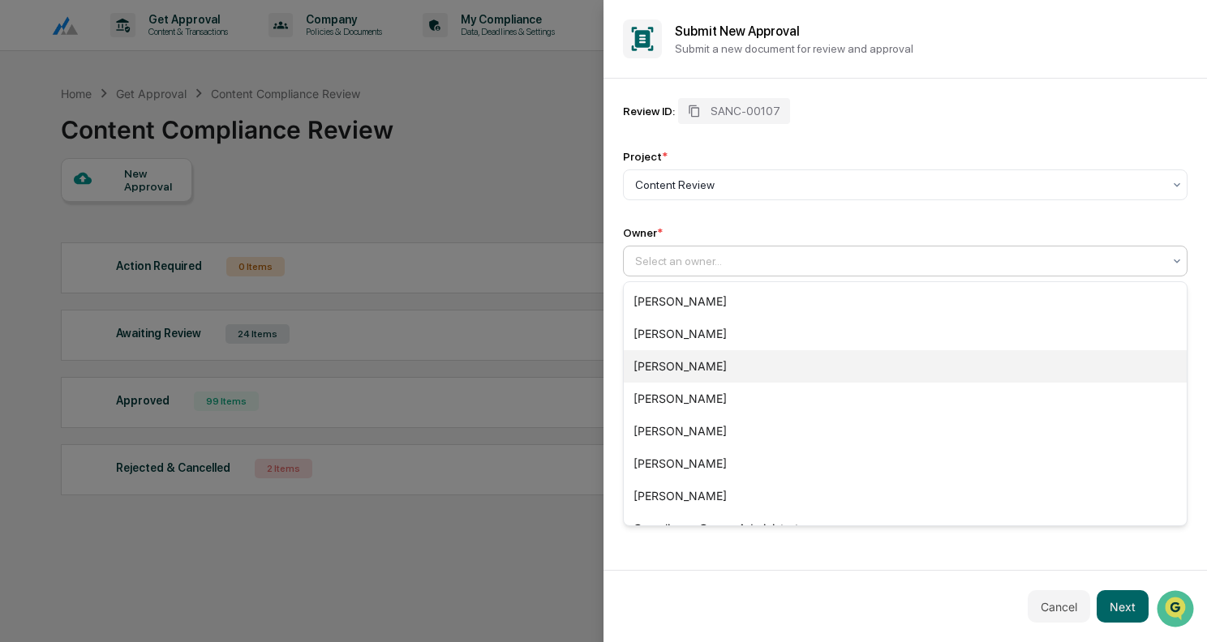
click at [685, 354] on div "[PERSON_NAME]" at bounding box center [905, 366] width 563 height 32
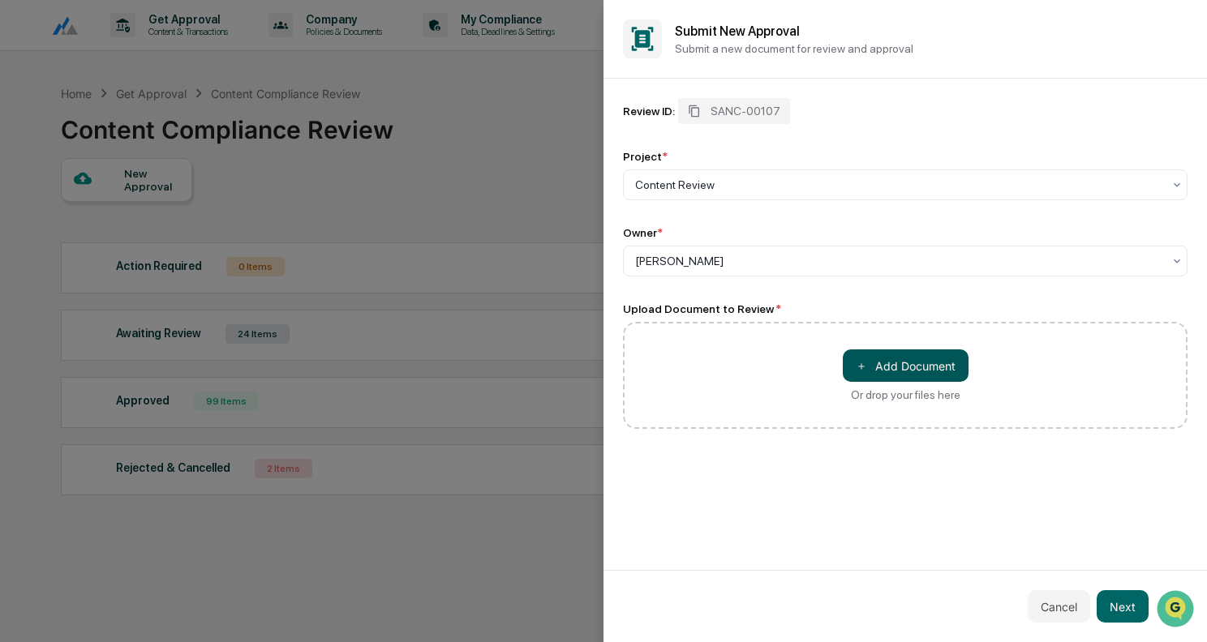
click at [884, 374] on button "＋ Add Document" at bounding box center [906, 366] width 126 height 32
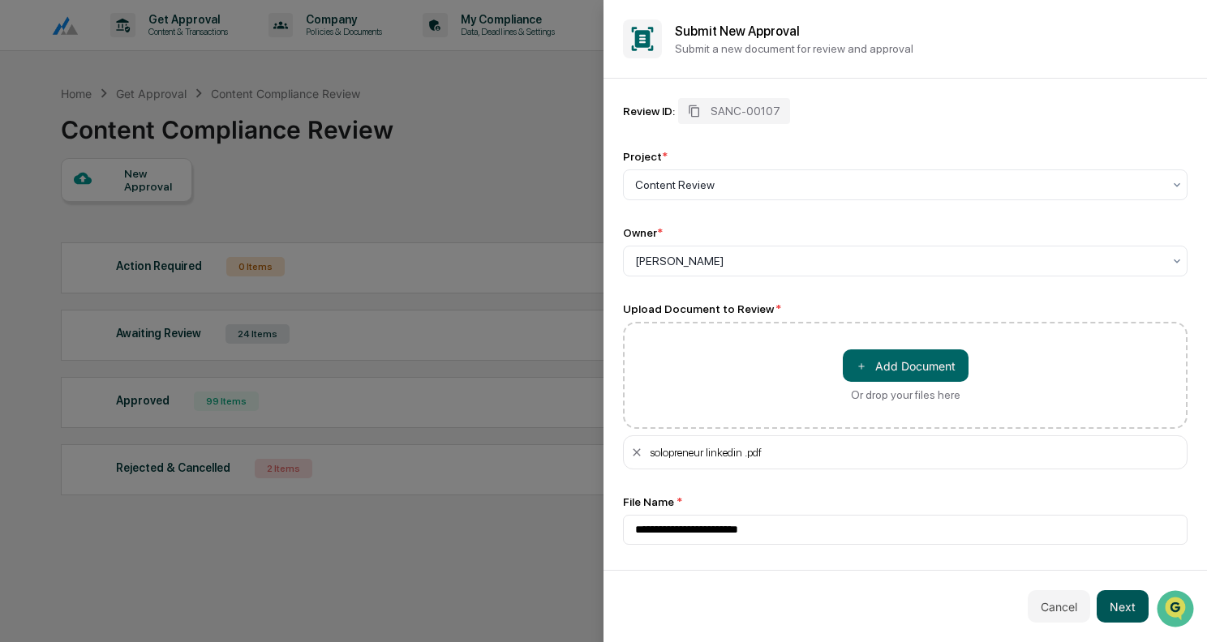
click at [1123, 603] on button "Next" at bounding box center [1123, 607] width 52 height 32
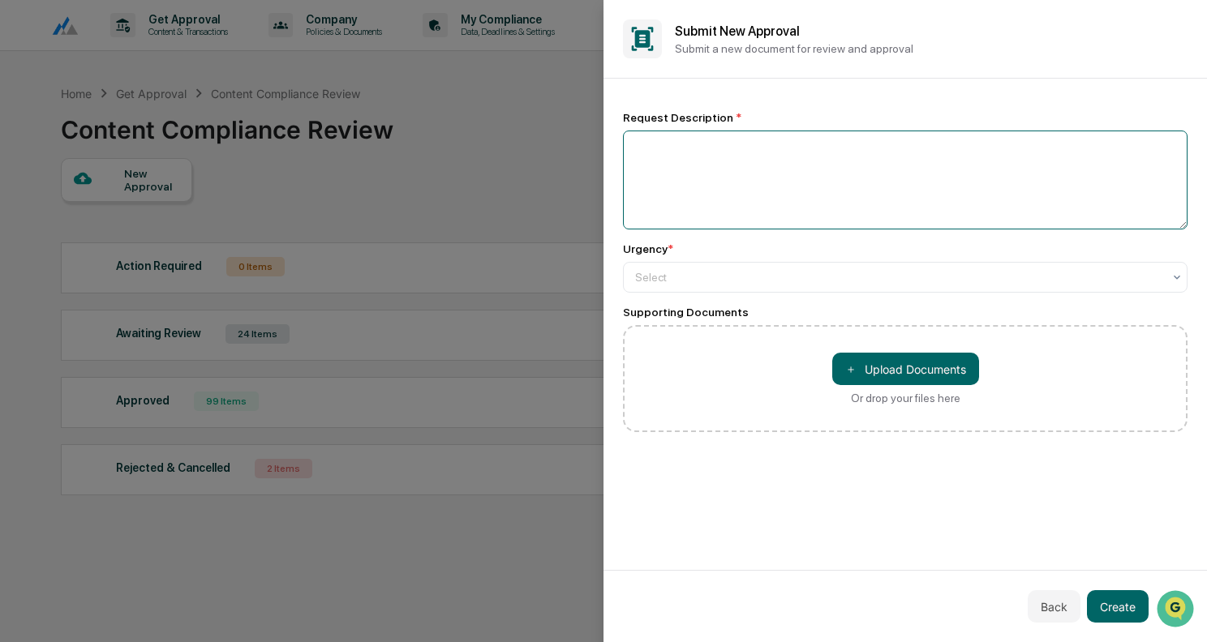
click at [707, 143] on textarea at bounding box center [905, 180] width 565 height 99
type textarea "**********"
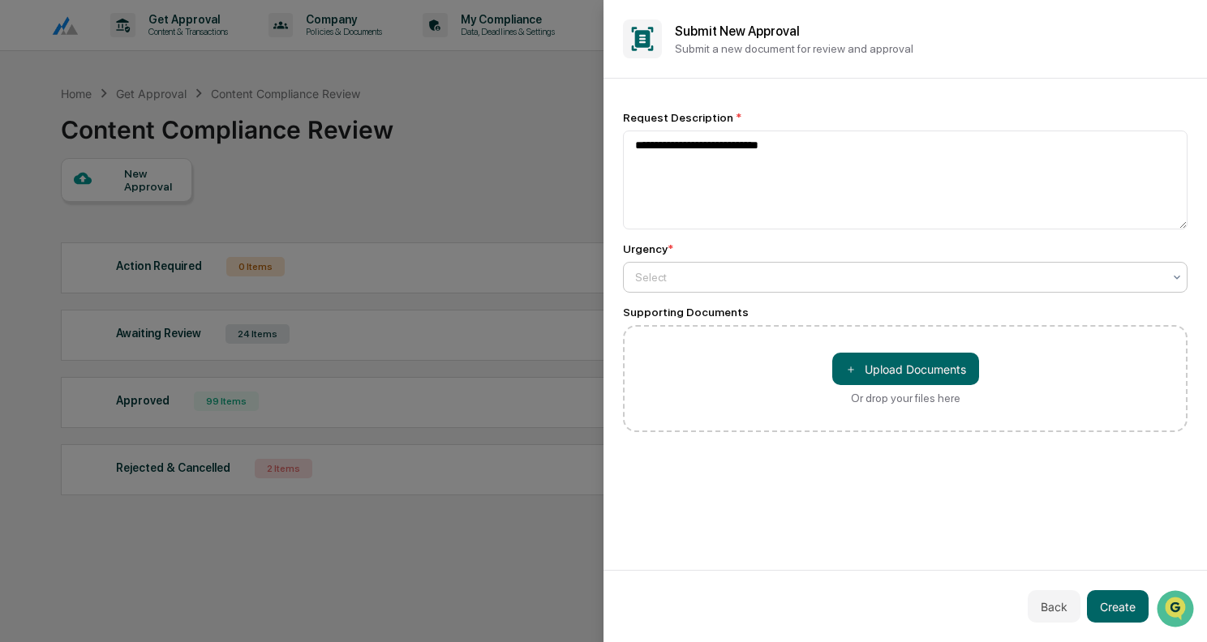
click at [705, 278] on div at bounding box center [898, 277] width 527 height 16
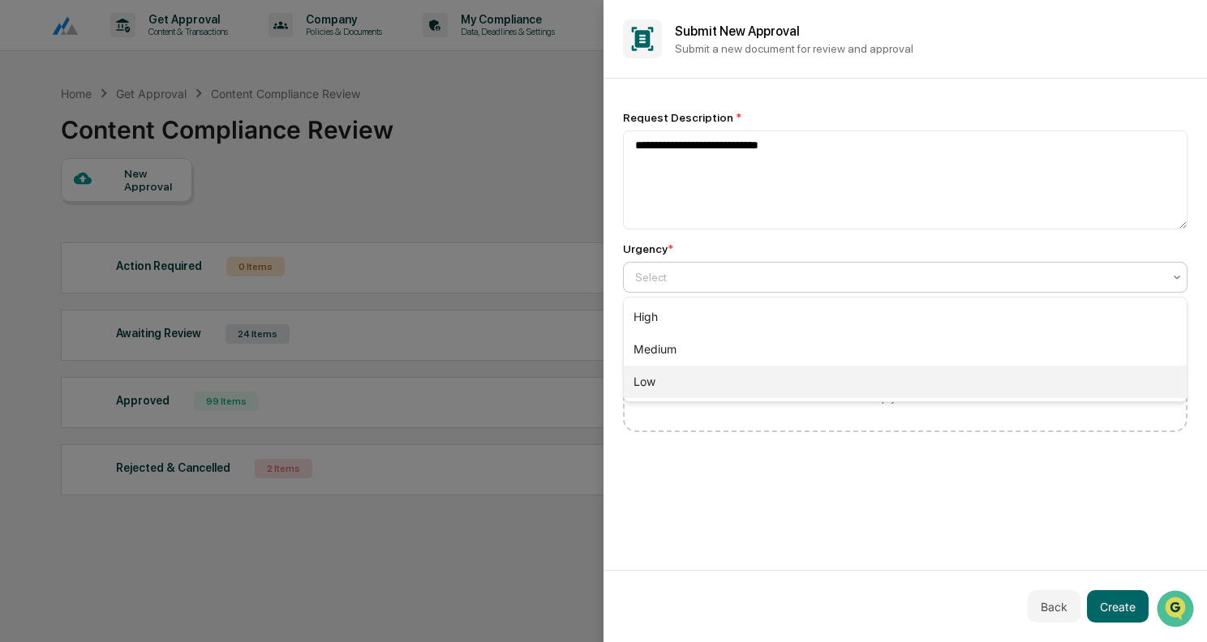
click at [685, 378] on div "Low" at bounding box center [905, 382] width 563 height 32
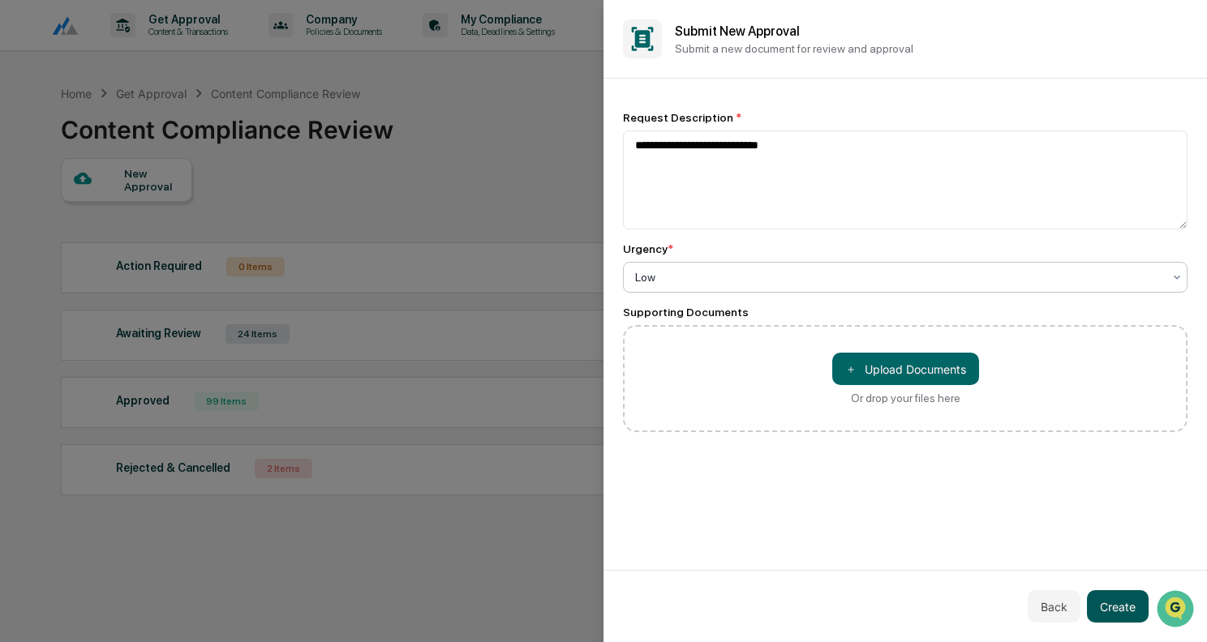
click at [1119, 598] on button "Create" at bounding box center [1118, 607] width 62 height 32
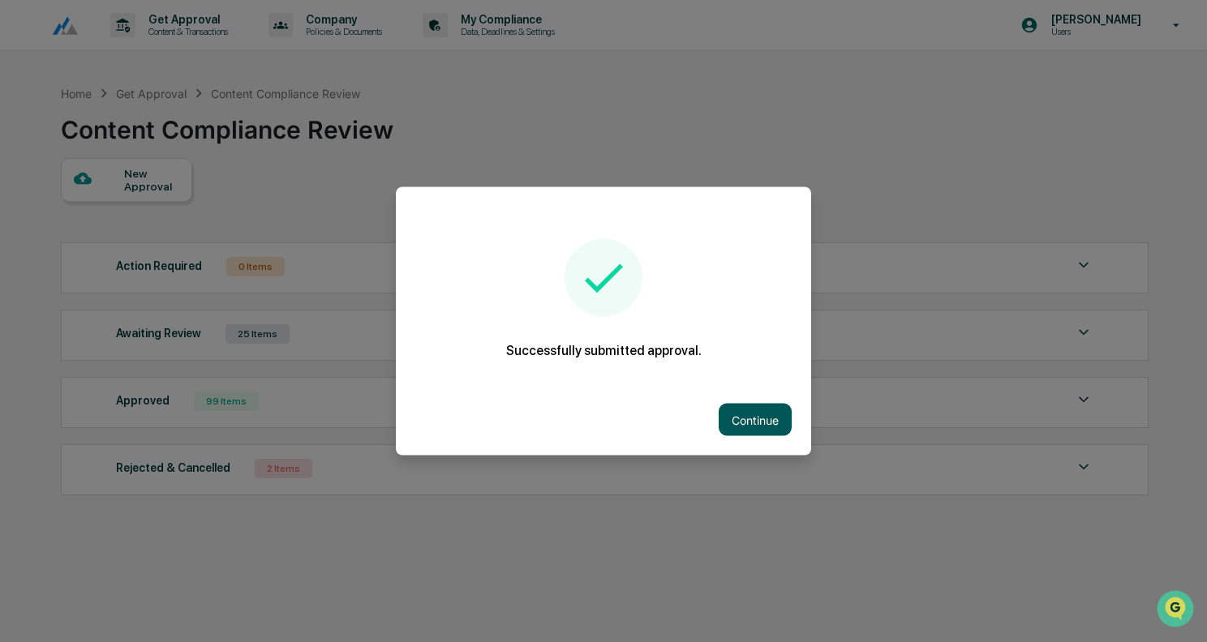
click at [753, 414] on button "Continue" at bounding box center [755, 420] width 73 height 32
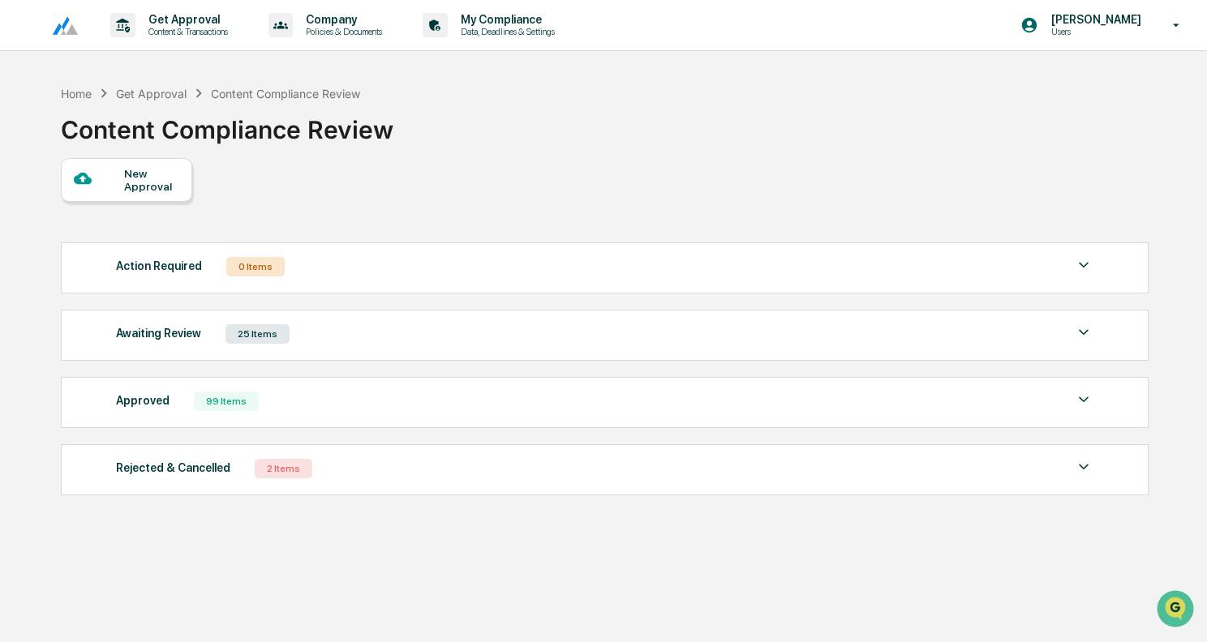
click at [316, 354] on div "Awaiting Review 25 Items File Name Review Id Created Date Requested By Complian…" at bounding box center [605, 335] width 1088 height 51
click at [316, 339] on div "Awaiting Review 25 Items" at bounding box center [604, 334] width 977 height 23
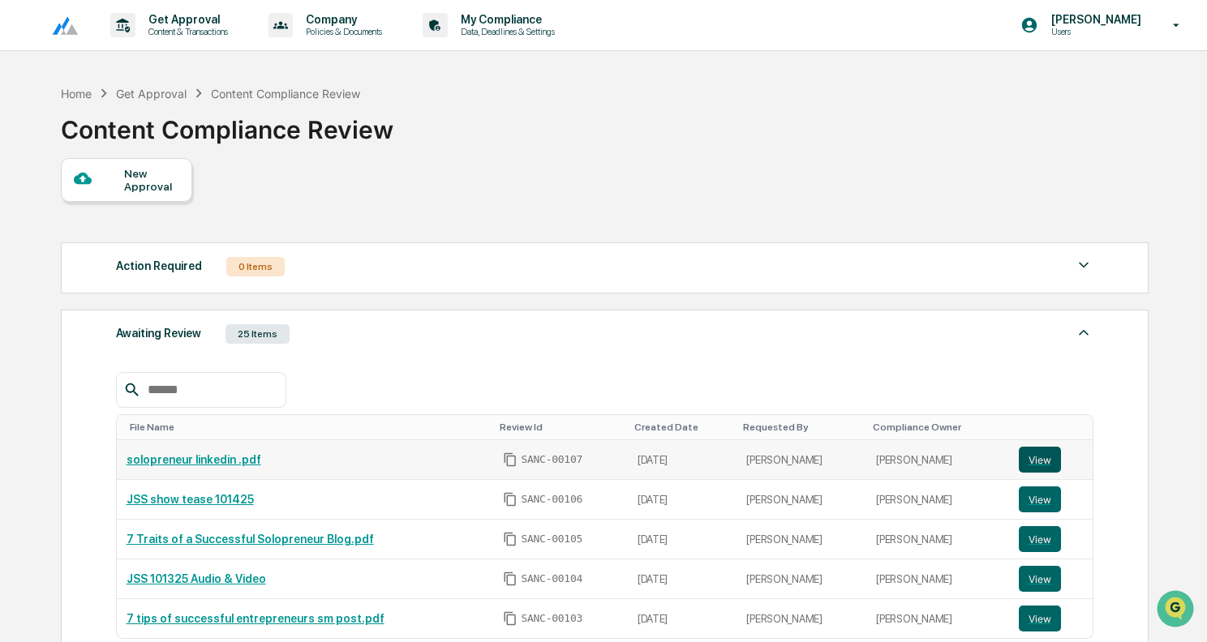
click at [1036, 450] on button "View" at bounding box center [1040, 460] width 42 height 26
